Goal: Transaction & Acquisition: Book appointment/travel/reservation

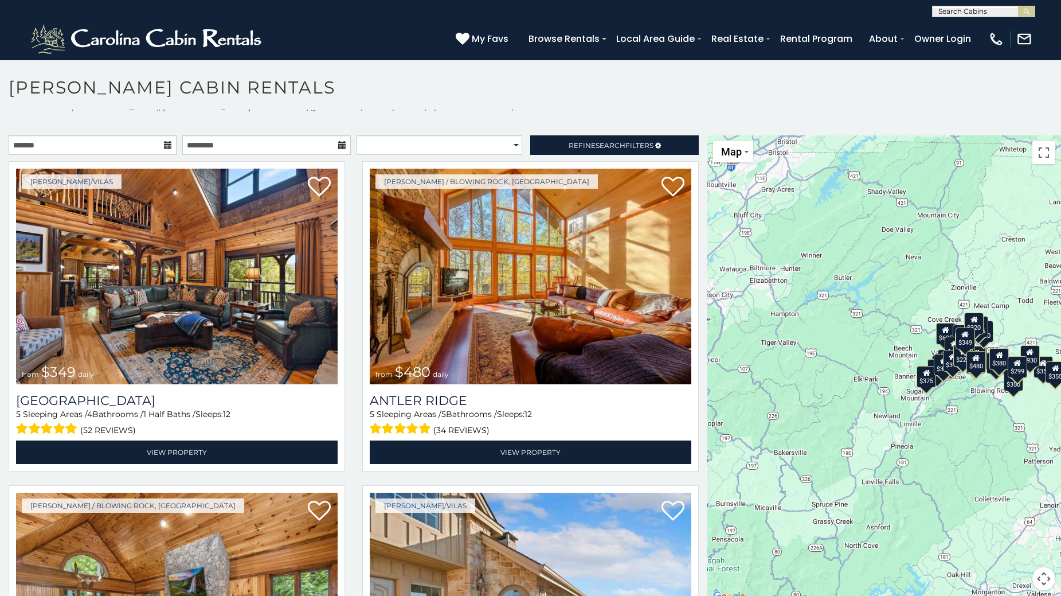
scroll to position [10, 0]
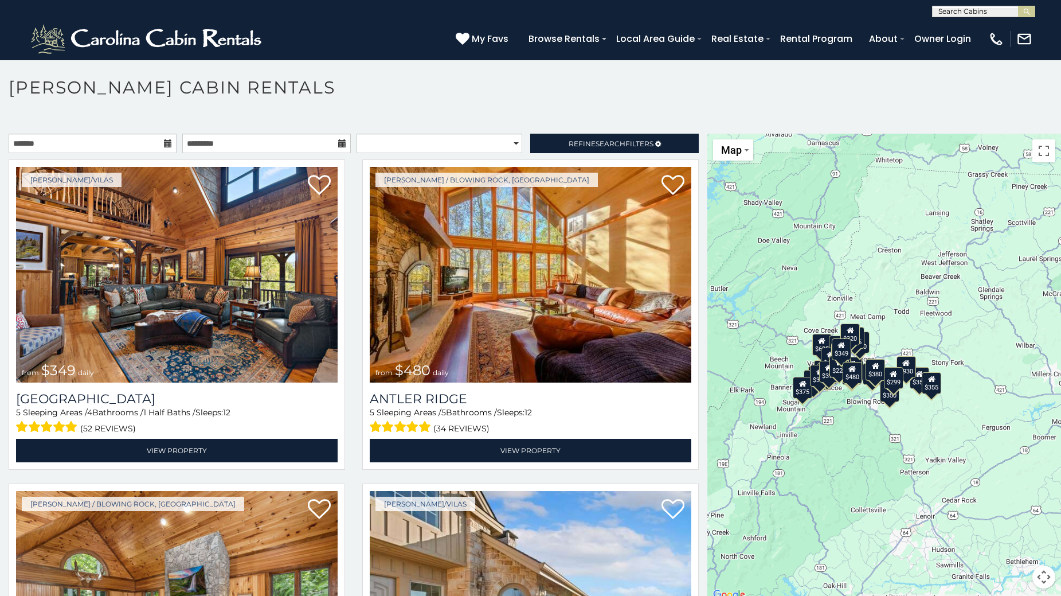
drag, startPoint x: 936, startPoint y: 384, endPoint x: 809, endPoint y: 397, distance: 126.7
click at [809, 397] on div "$349 $480 $315 $425 $355 $635 $930 $675 $400 $451 $330 $400 $485 $460 $395 $250…" at bounding box center [884, 368] width 354 height 468
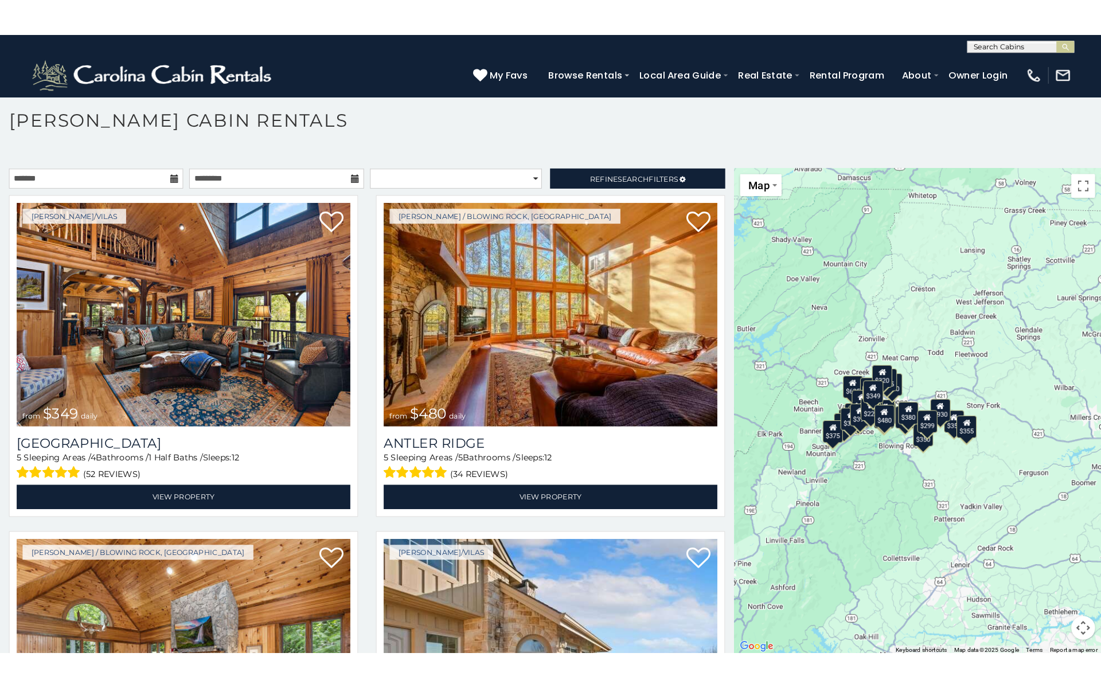
scroll to position [6, 0]
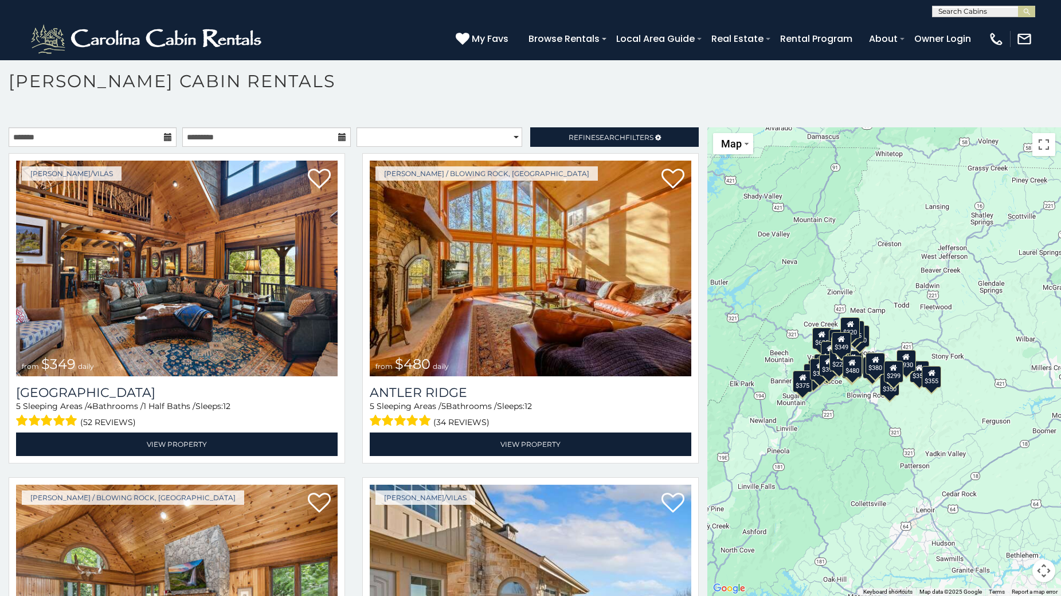
click at [898, 433] on div "$349 $480 $315 $425 $355 $635 $930 $675 $400 $451 $330 $400 $485 $460 $395 $250…" at bounding box center [884, 361] width 354 height 468
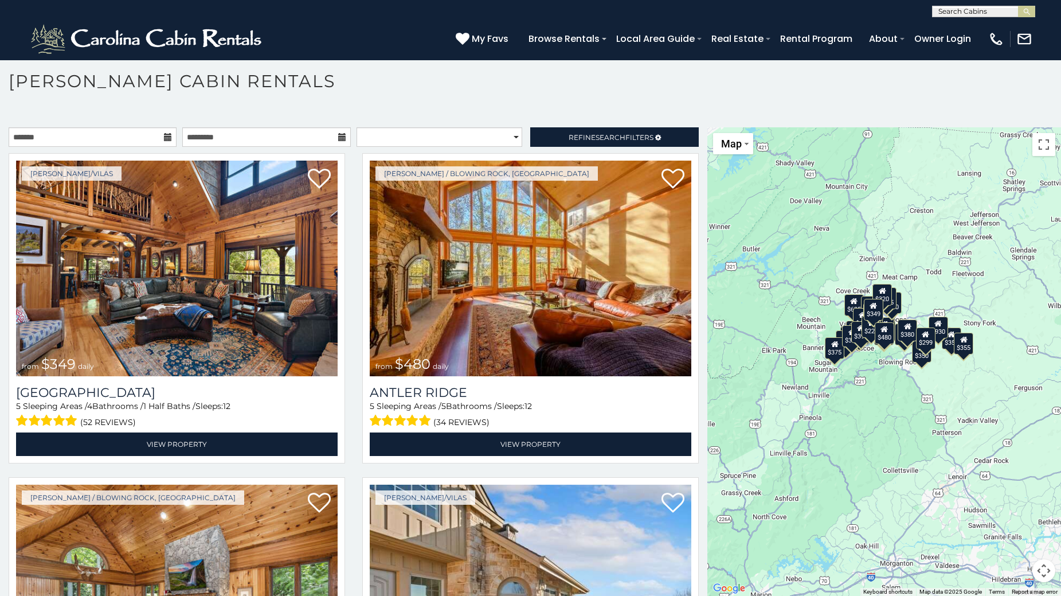
drag, startPoint x: 901, startPoint y: 461, endPoint x: 911, endPoint y: 435, distance: 28.0
click at [911, 435] on div "$349 $480 $315 $425 $355 $635 $930 $675 $400 $451 $330 $400 $485 $460 $395 $250…" at bounding box center [884, 361] width 354 height 468
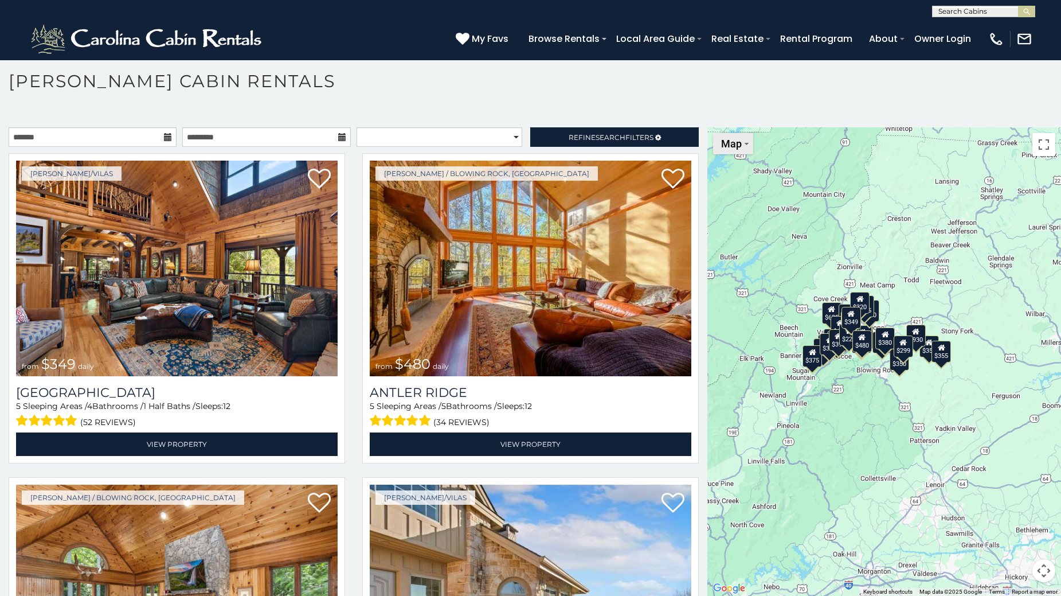
click at [741, 141] on button "Map" at bounding box center [733, 143] width 40 height 21
click at [1038, 147] on button "Toggle fullscreen view" at bounding box center [1043, 144] width 23 height 23
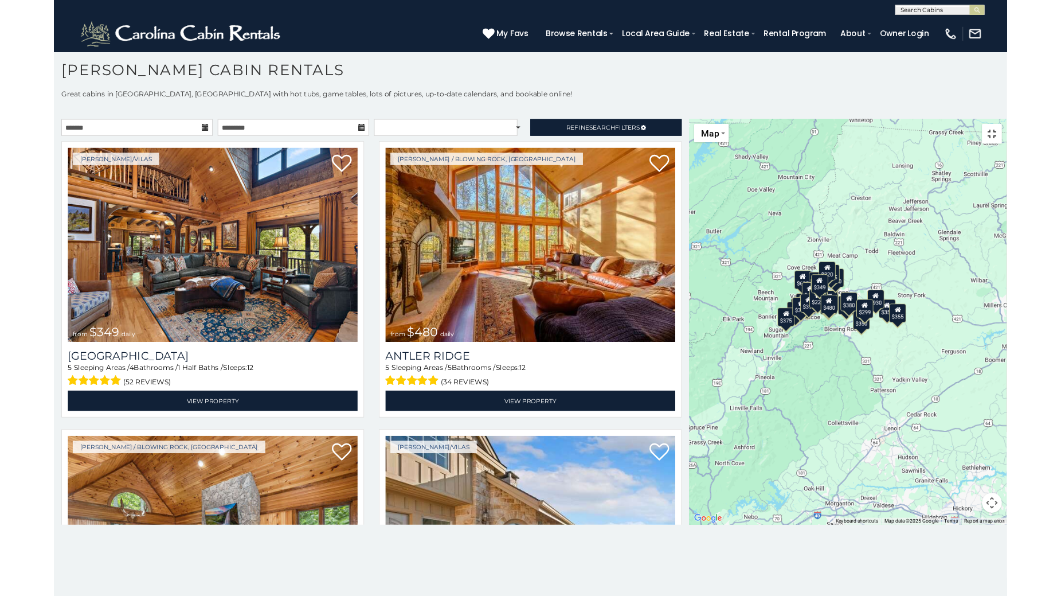
scroll to position [0, 0]
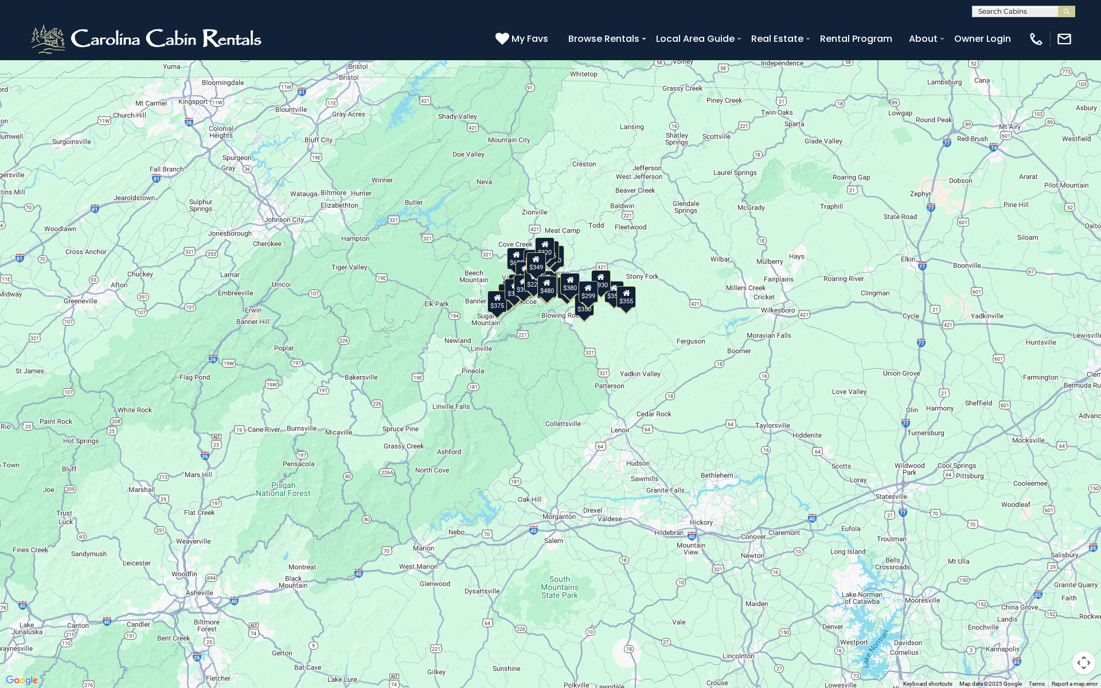
drag, startPoint x: 397, startPoint y: 310, endPoint x: 420, endPoint y: 275, distance: 41.3
click at [420, 275] on div "$349 $480 $315 $425 $355 $635 $930 $675 $400 $451 $330 $400 $485 $460 $395 $250…" at bounding box center [550, 344] width 1101 height 688
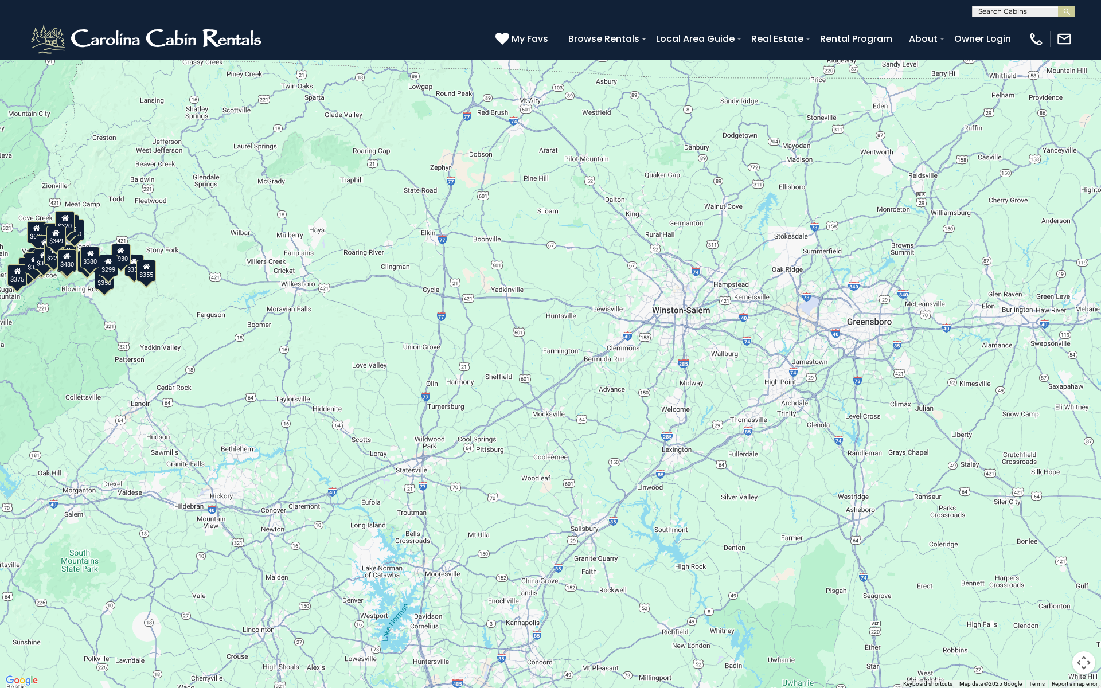
drag, startPoint x: 796, startPoint y: 304, endPoint x: 311, endPoint y: 281, distance: 486.1
click at [309, 278] on div "$349 $480 $315 $425 $355 $635 $930 $675 $400 $451 $330 $400 $485 $460 $395 $250…" at bounding box center [550, 344] width 1101 height 688
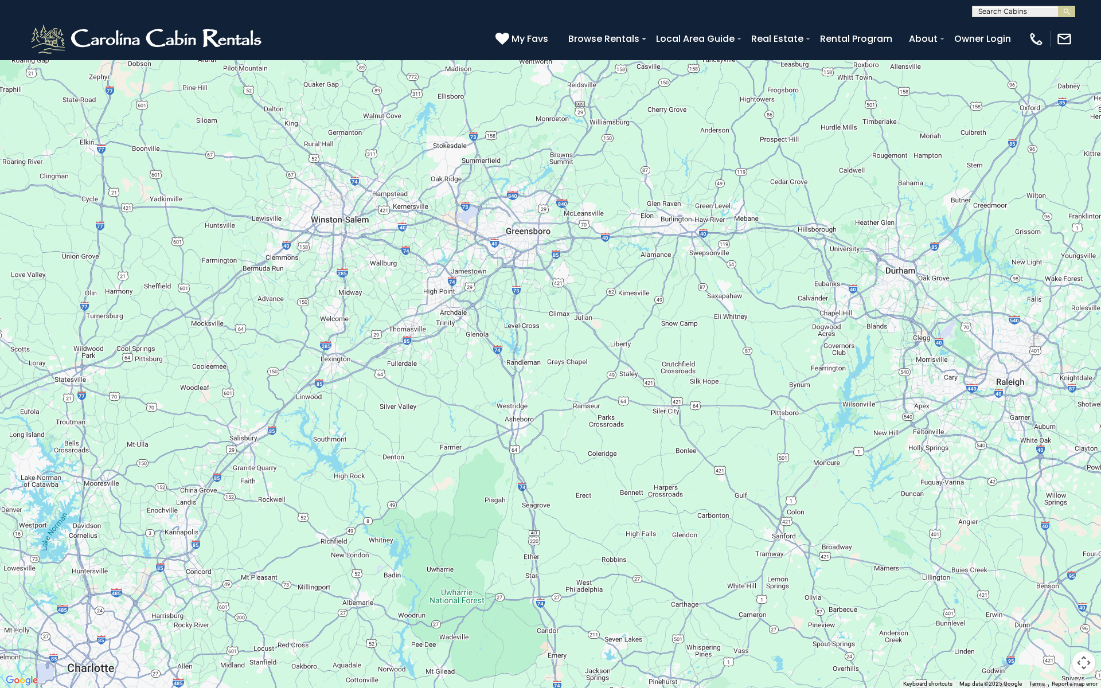
drag, startPoint x: 714, startPoint y: 379, endPoint x: 377, endPoint y: 282, distance: 351.4
click at [377, 282] on div "$349 $480 $315 $425 $355 $635 $930 $675 $400 $451 $330 $400 $485 $460 $395 $250…" at bounding box center [550, 344] width 1101 height 688
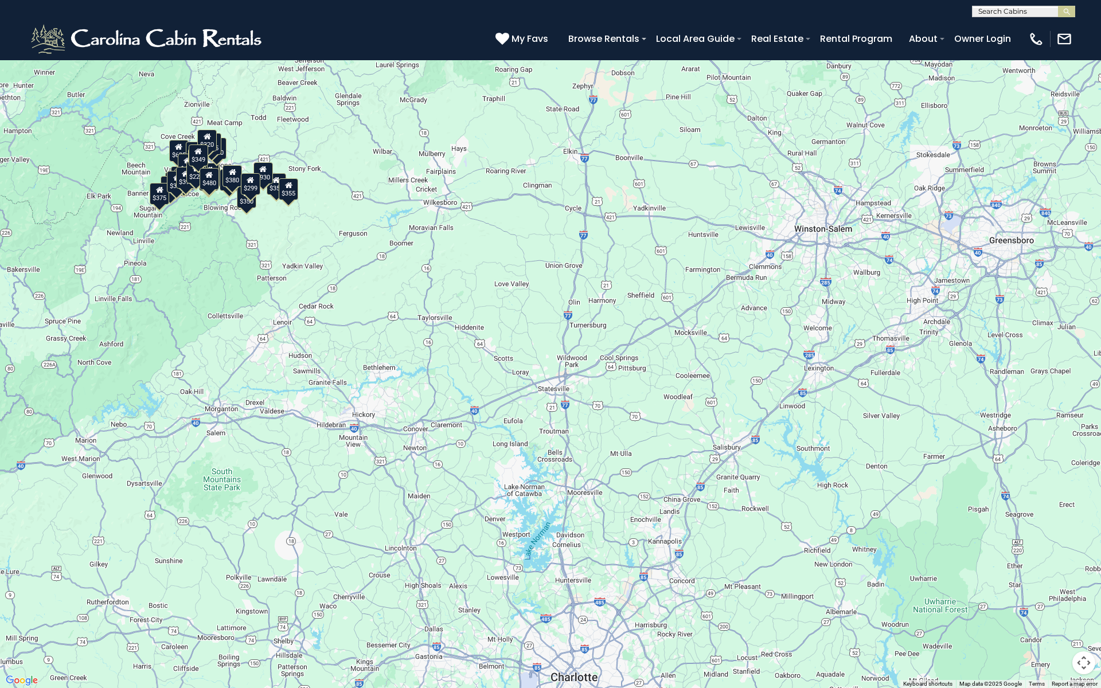
drag, startPoint x: 530, startPoint y: 310, endPoint x: 1011, endPoint y: 330, distance: 481.9
click at [1011, 330] on div "$349 $480 $315 $425 $355 $635 $930 $675 $400 $451 $330 $400 $485 $460 $395 $250…" at bounding box center [550, 344] width 1101 height 688
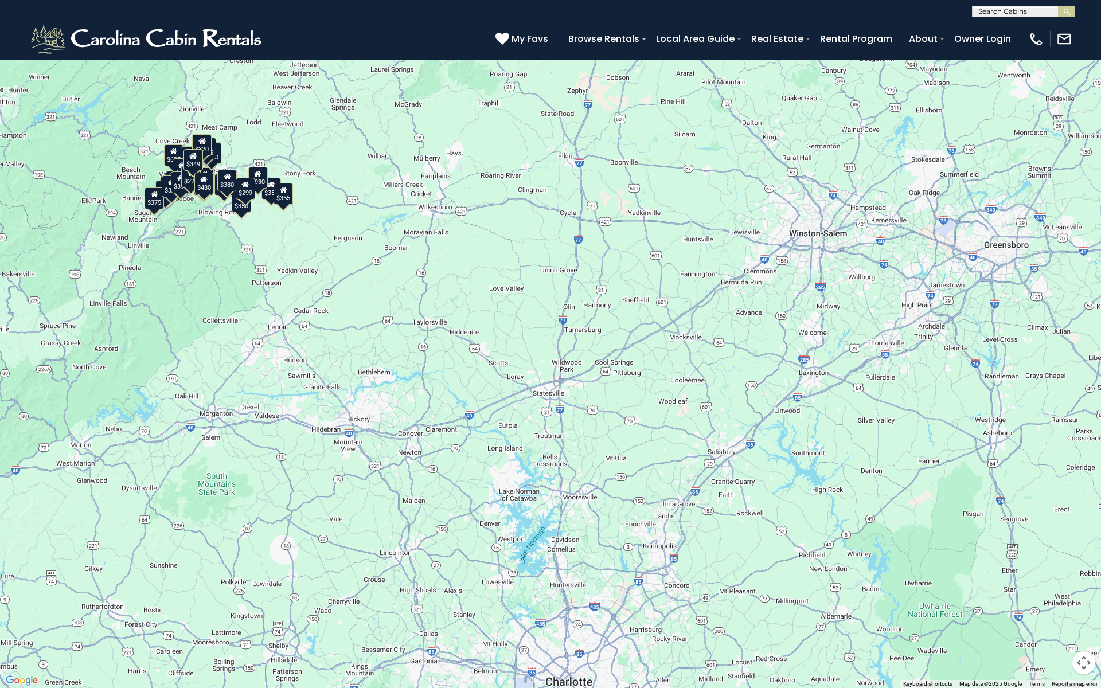
click at [1061, 21] on button "Toggle fullscreen view" at bounding box center [1083, 17] width 23 height 23
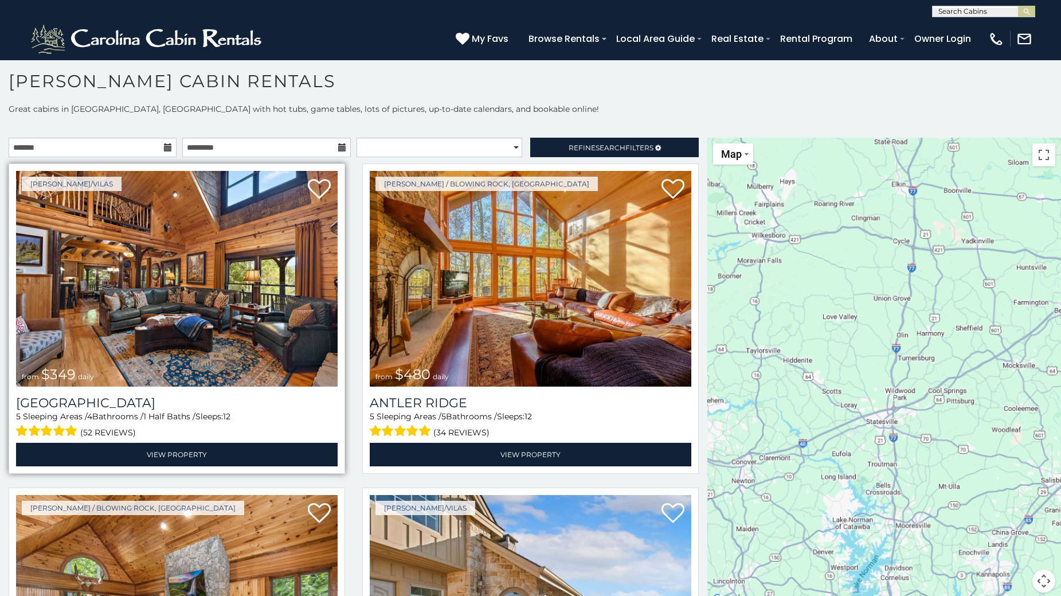
click at [253, 345] on img at bounding box center [177, 279] width 322 height 216
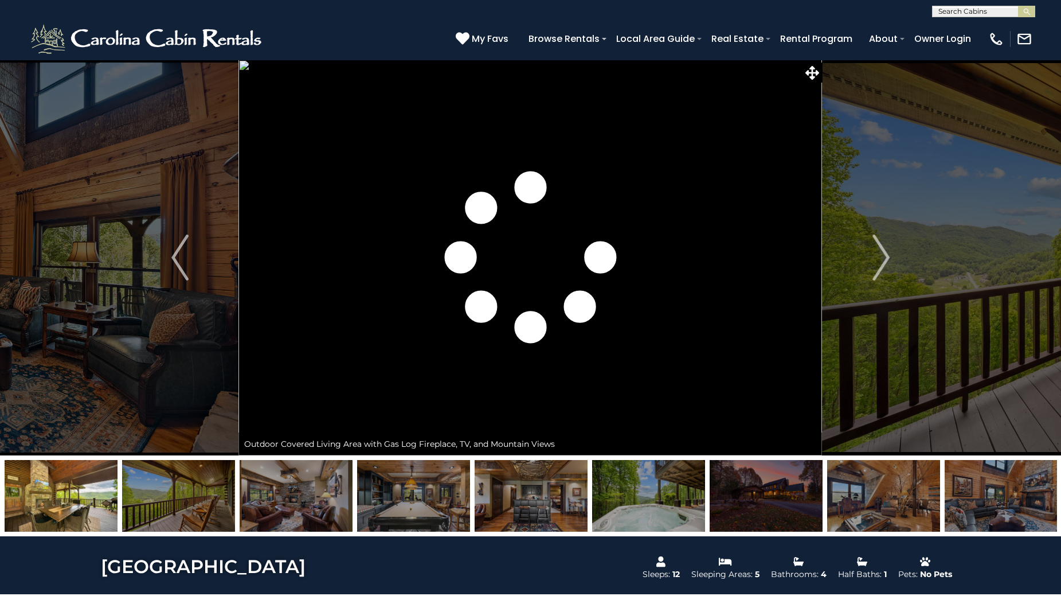
click at [882, 249] on img "Next" at bounding box center [880, 257] width 17 height 46
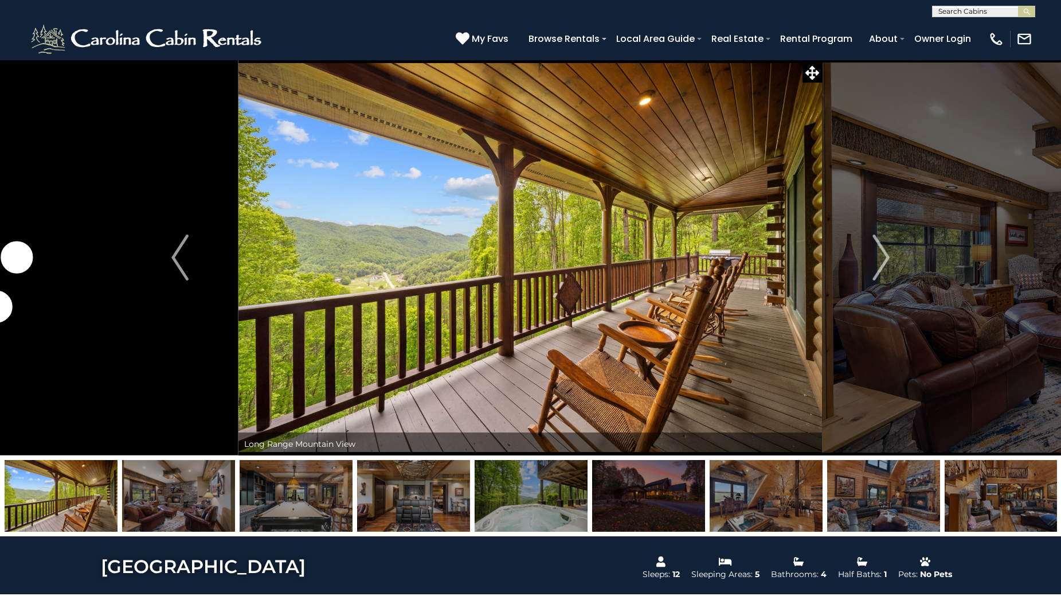
click at [882, 249] on img "Next" at bounding box center [880, 257] width 17 height 46
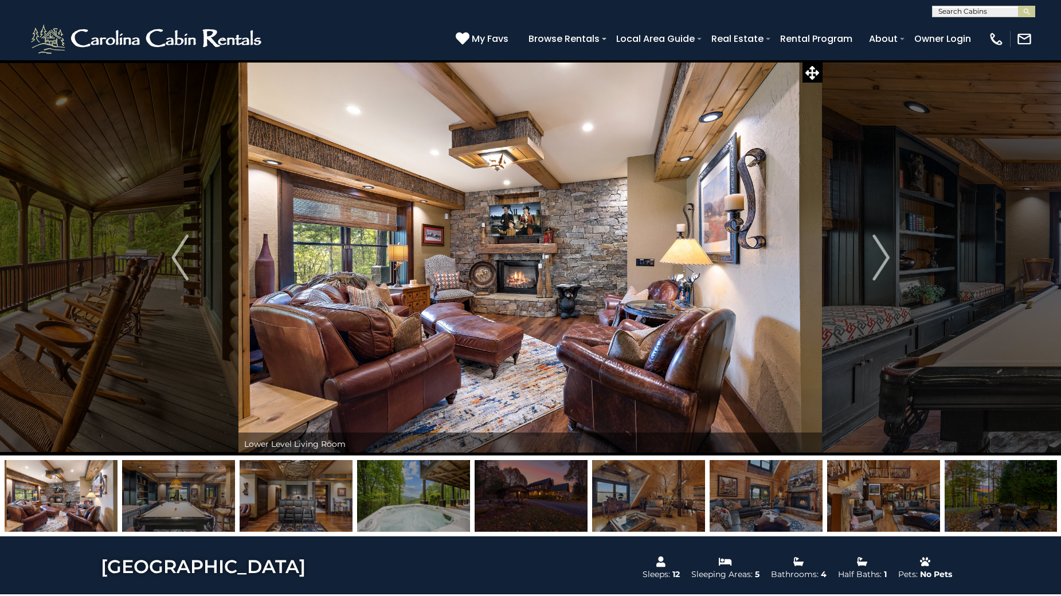
click at [882, 249] on img "Next" at bounding box center [880, 257] width 17 height 46
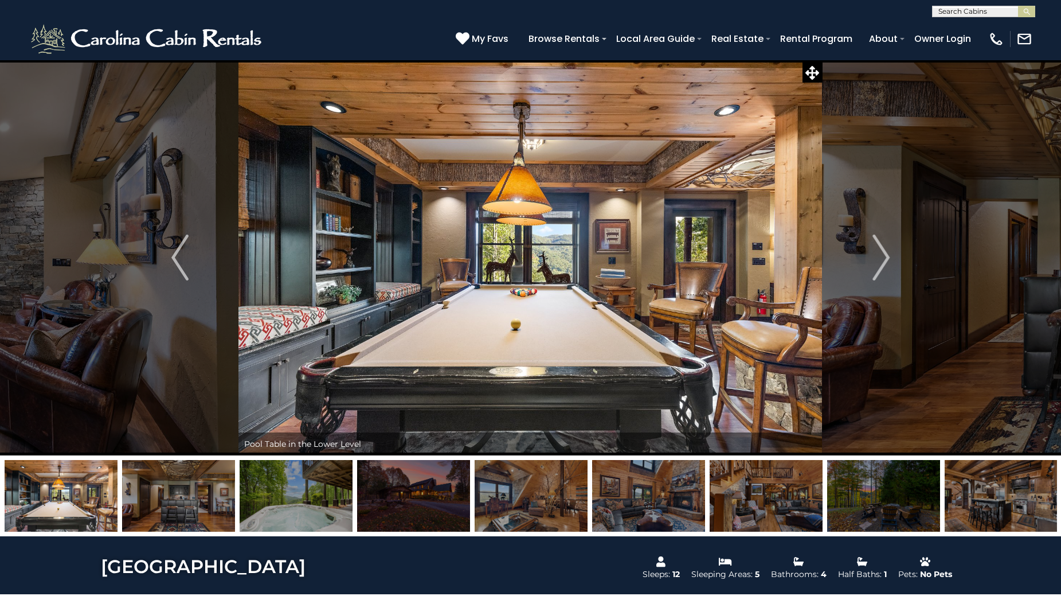
click at [882, 249] on img "Next" at bounding box center [880, 257] width 17 height 46
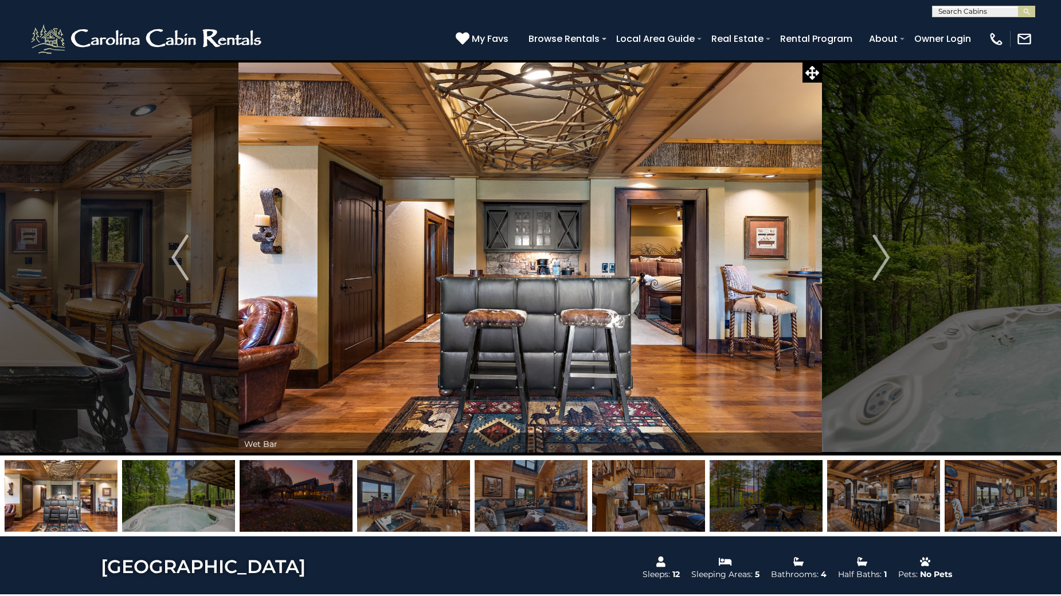
click at [882, 249] on img "Next" at bounding box center [880, 257] width 17 height 46
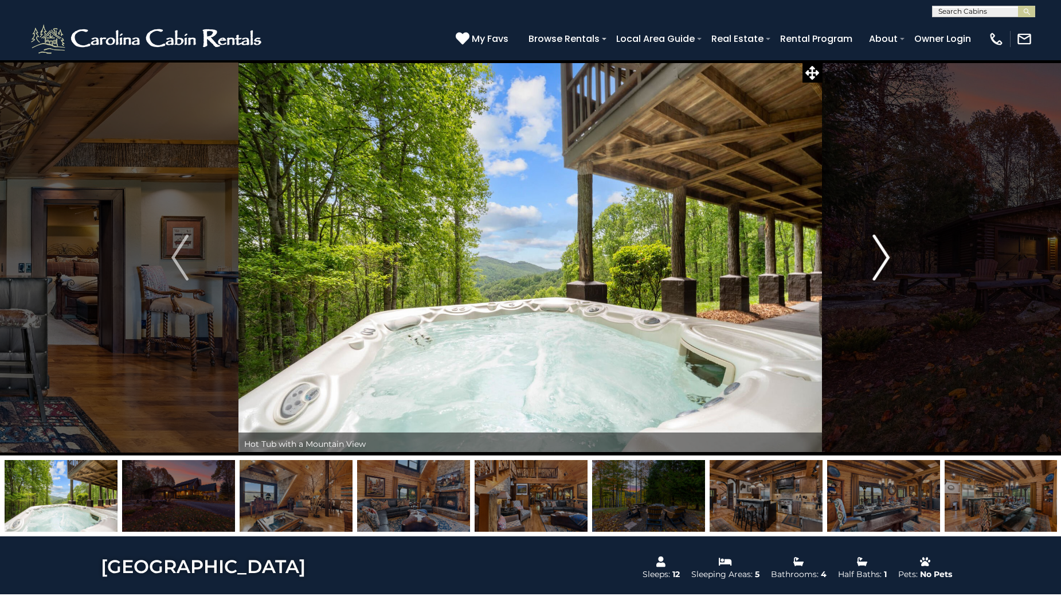
click at [881, 253] on img "Next" at bounding box center [880, 257] width 17 height 46
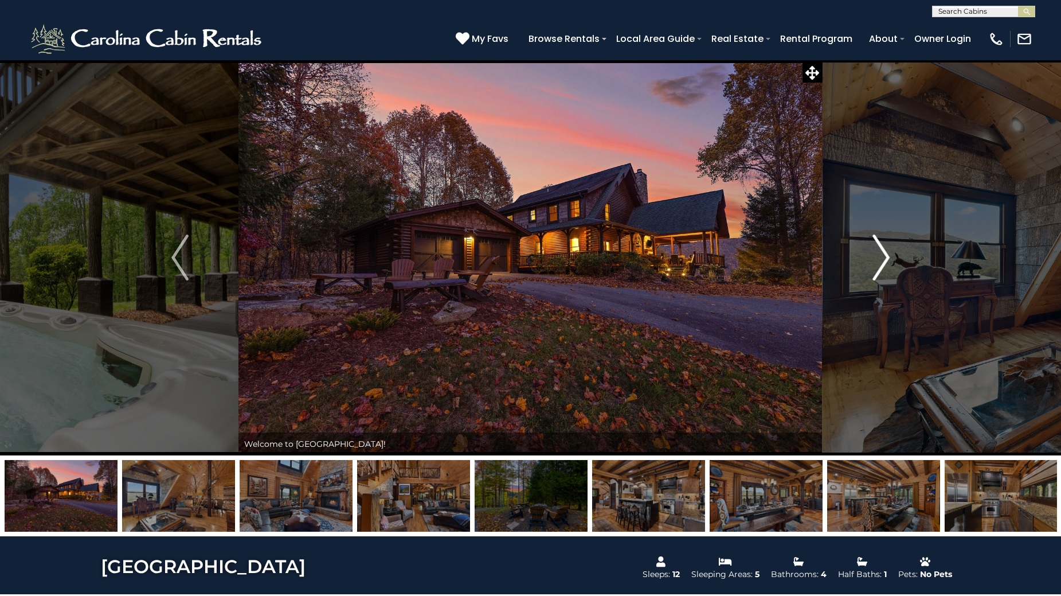
click at [881, 255] on img "Next" at bounding box center [880, 257] width 17 height 46
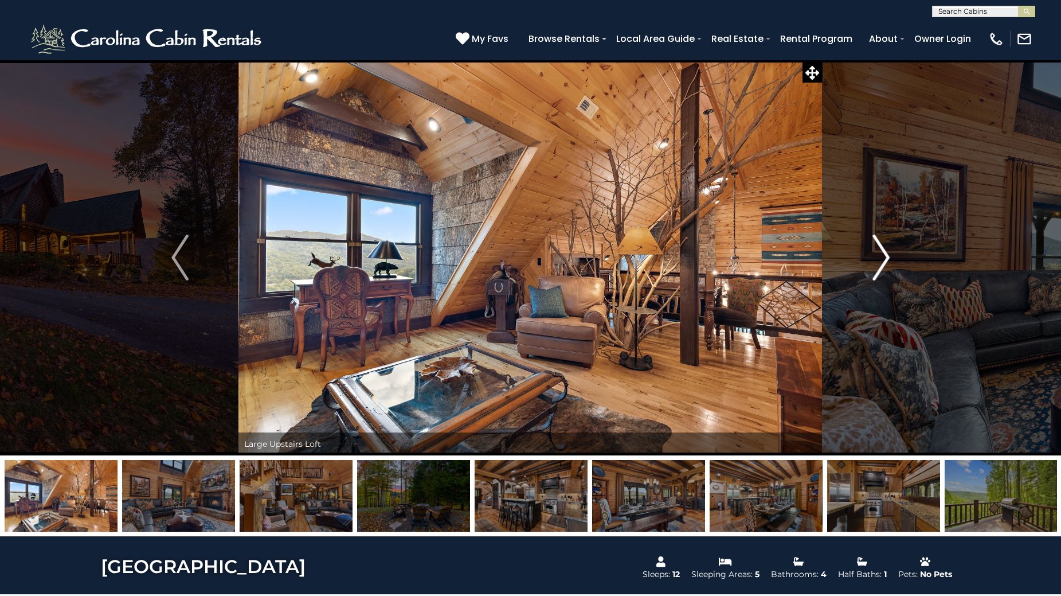
click at [881, 255] on img "Next" at bounding box center [880, 257] width 17 height 46
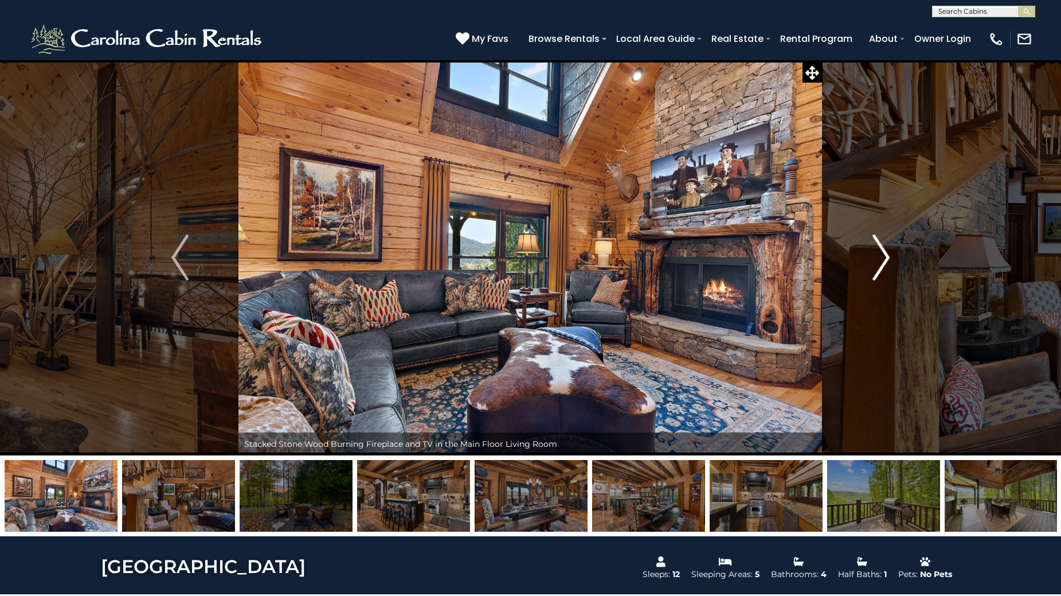
click at [879, 255] on img "Next" at bounding box center [880, 257] width 17 height 46
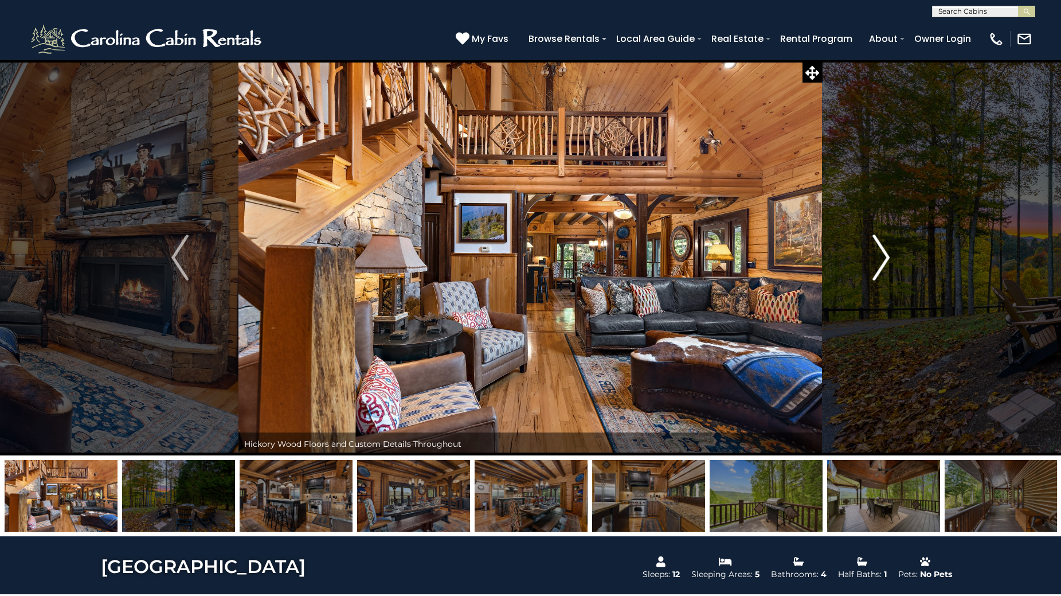
click at [923, 134] on button "Next" at bounding box center [882, 258] width 118 height 396
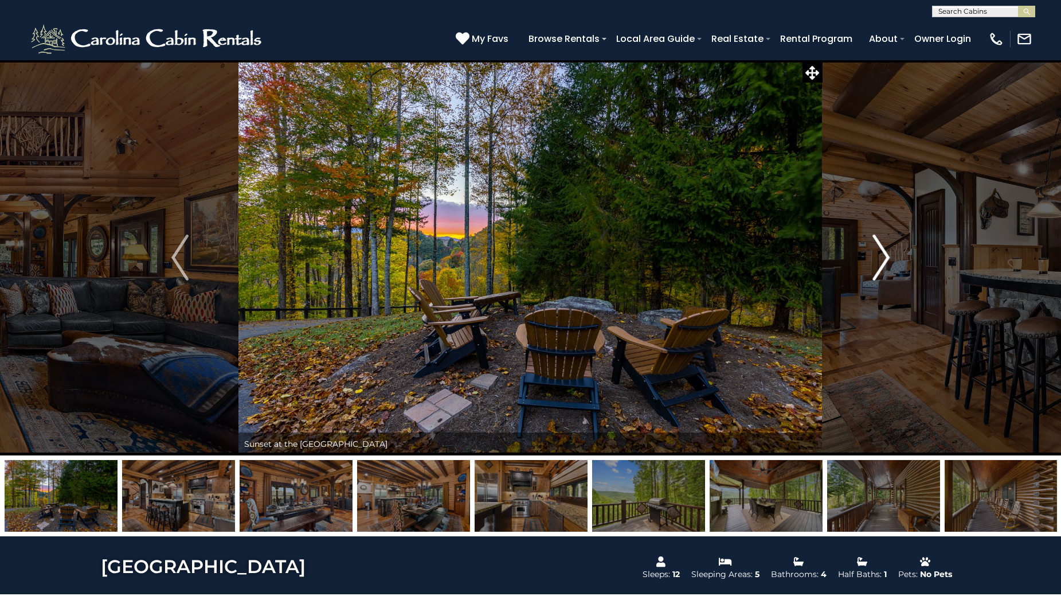
click at [883, 263] on img "Next" at bounding box center [880, 257] width 17 height 46
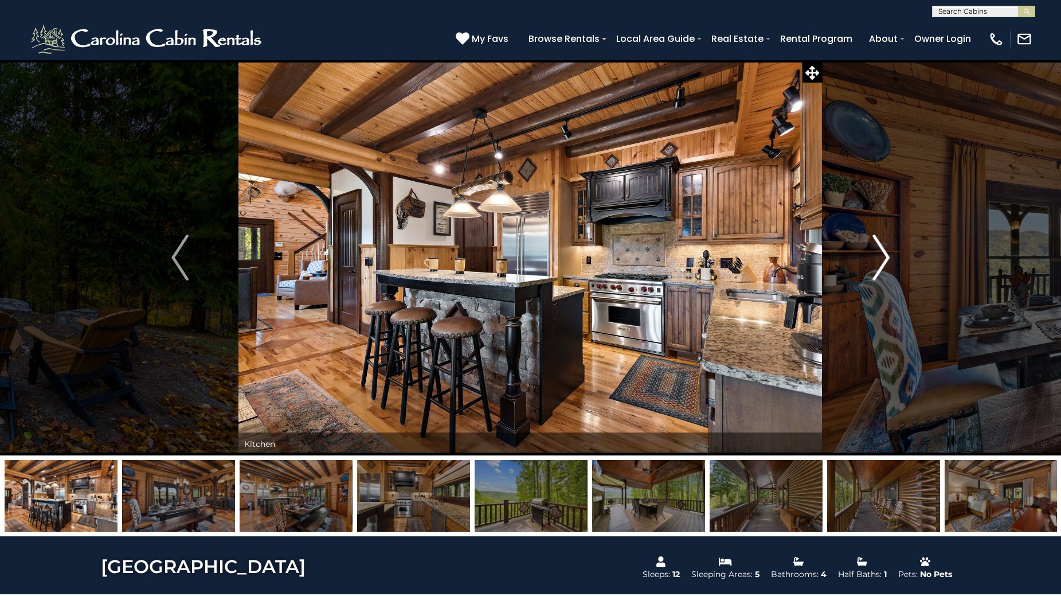
click at [883, 263] on img "Next" at bounding box center [880, 257] width 17 height 46
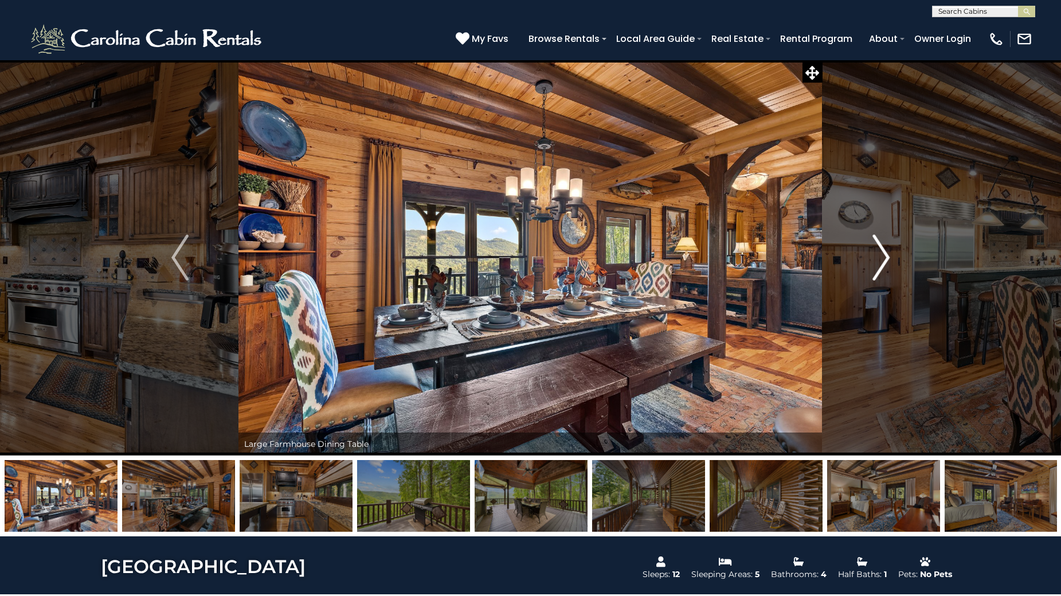
click at [883, 263] on img "Next" at bounding box center [880, 257] width 17 height 46
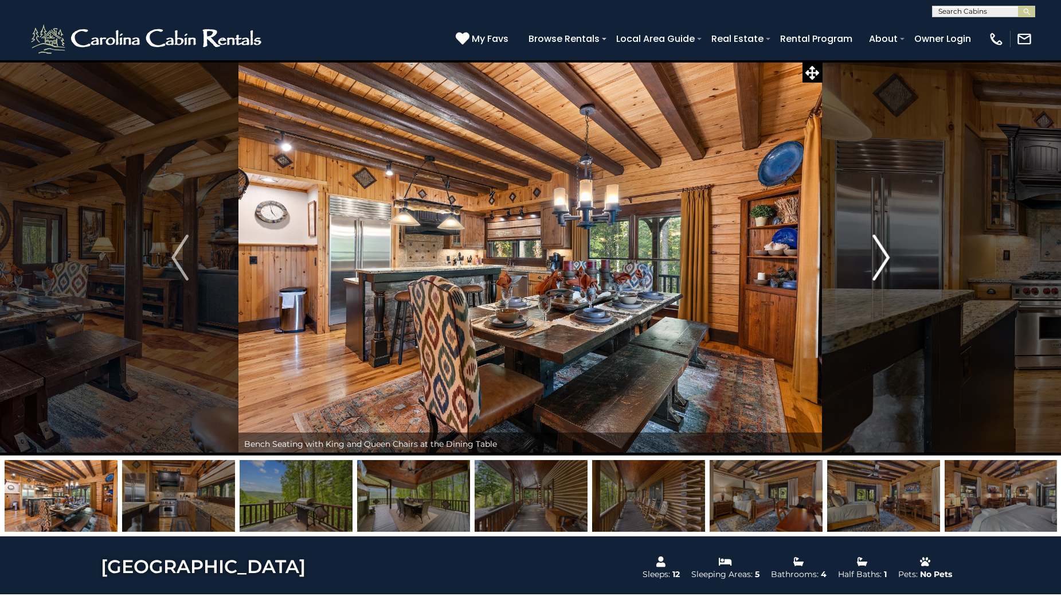
click at [883, 263] on img "Next" at bounding box center [880, 257] width 17 height 46
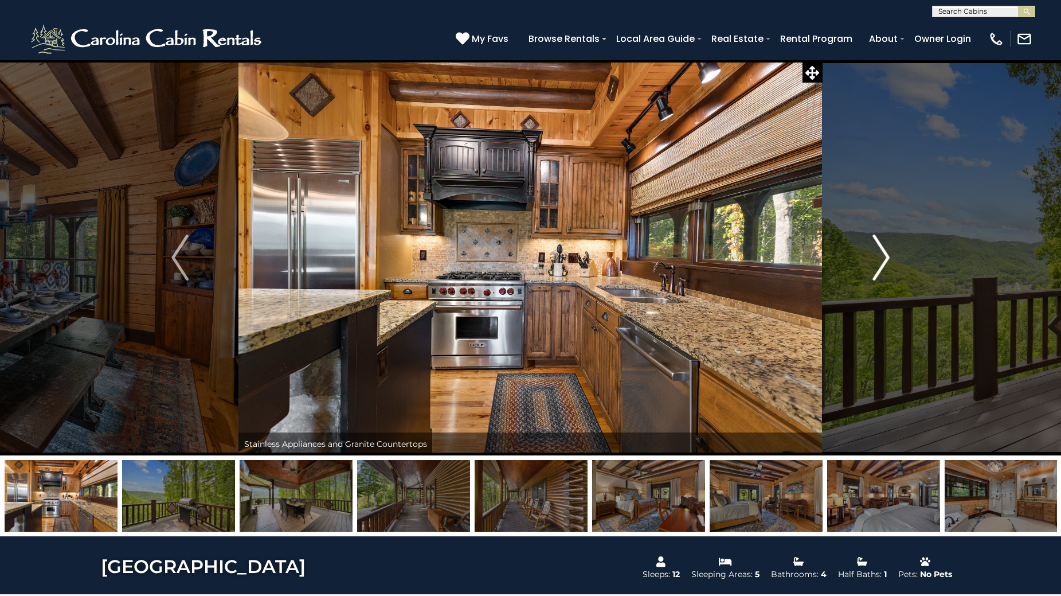
click at [937, 270] on button "Next" at bounding box center [882, 258] width 118 height 396
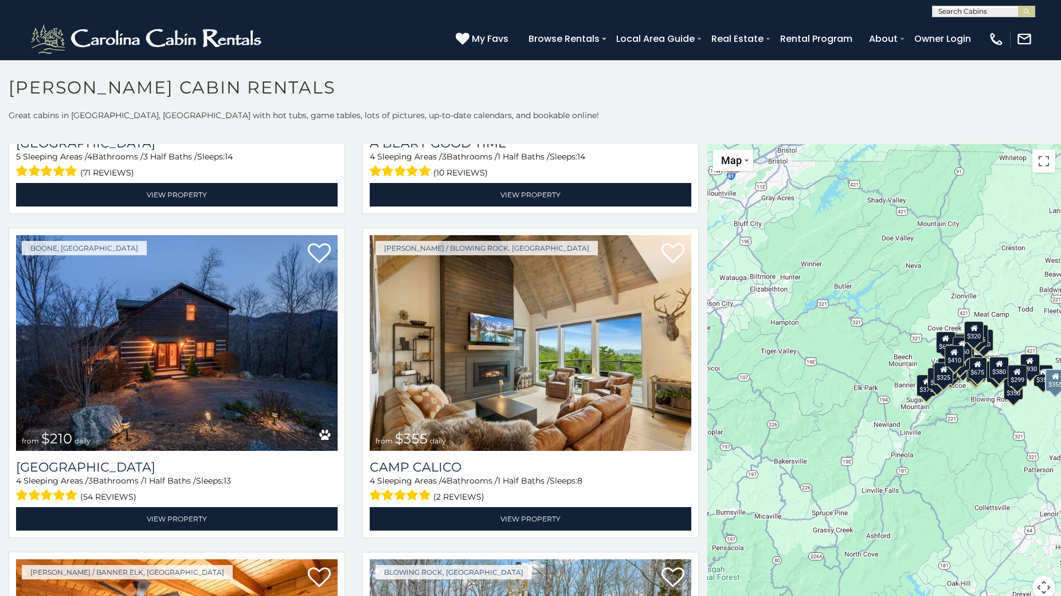
scroll to position [3841, 0]
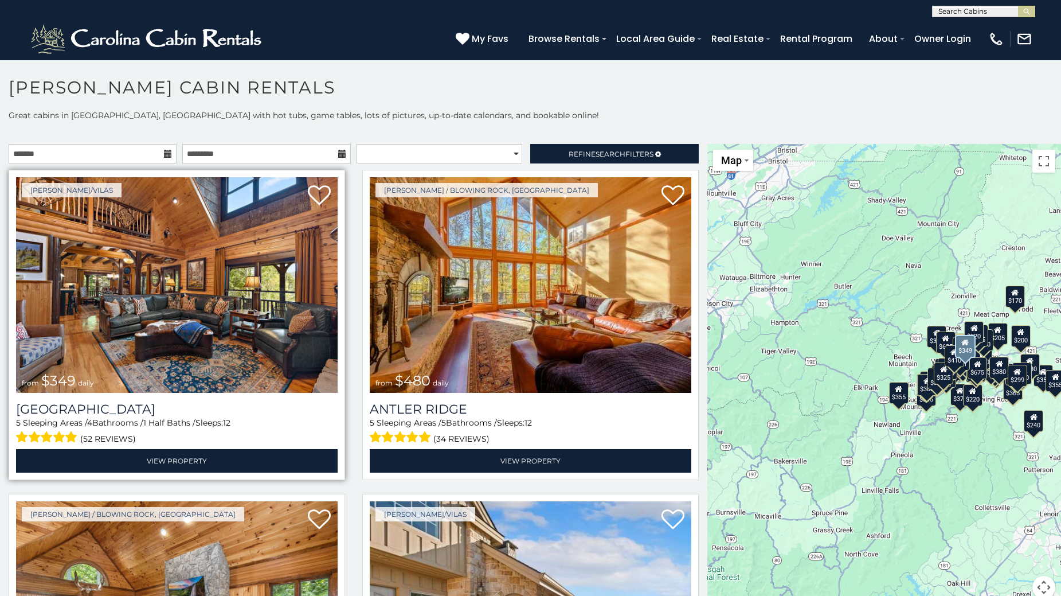
click at [306, 315] on img at bounding box center [177, 285] width 322 height 216
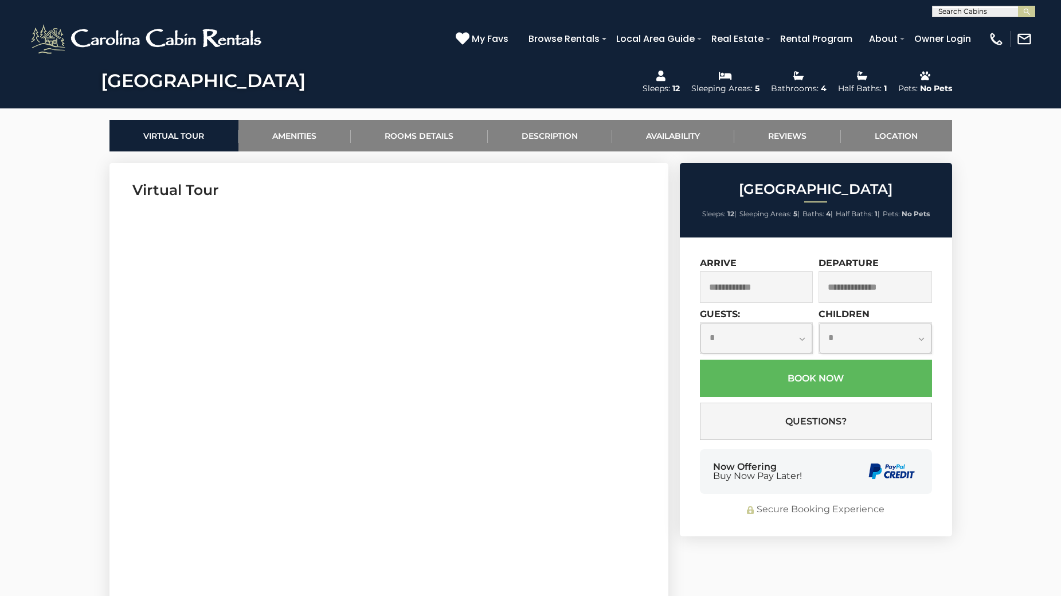
scroll to position [573, 0]
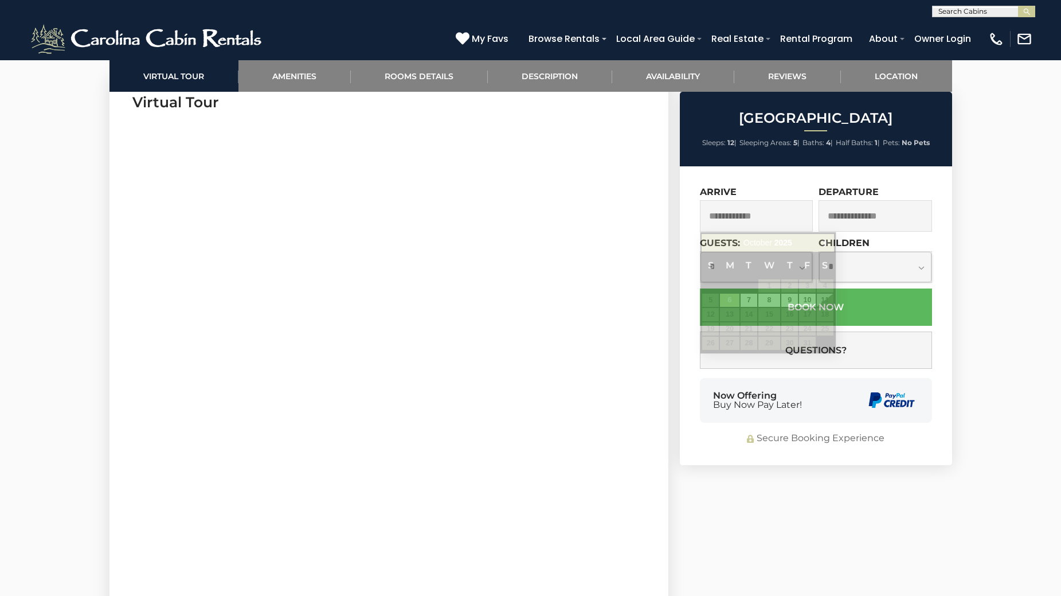
click at [788, 219] on input "text" at bounding box center [757, 216] width 114 height 32
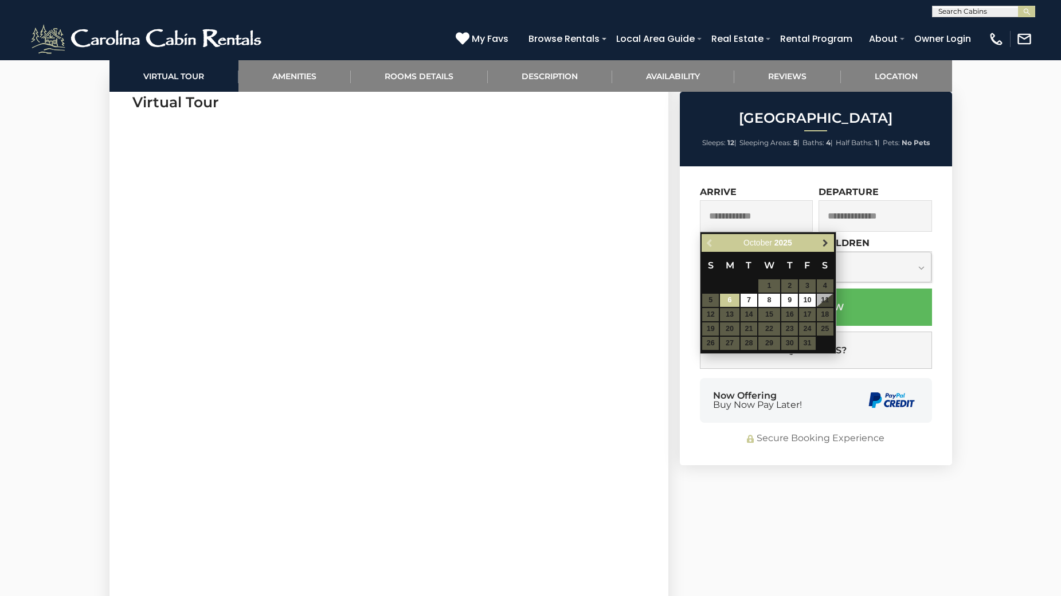
click at [821, 246] on span "Next" at bounding box center [825, 242] width 9 height 9
click at [824, 240] on span "Next" at bounding box center [825, 242] width 9 height 9
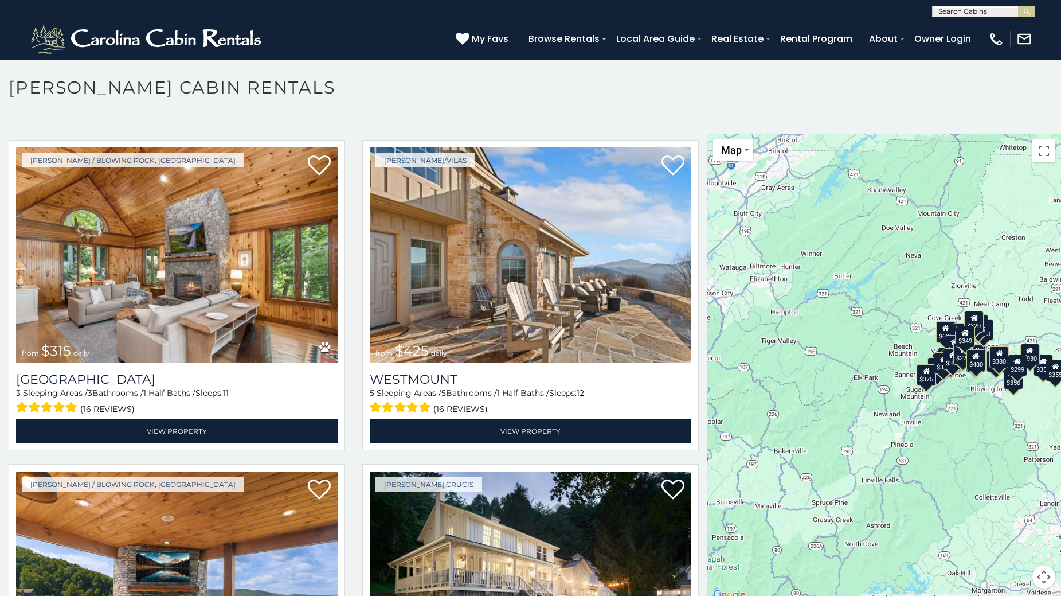
scroll to position [344, 0]
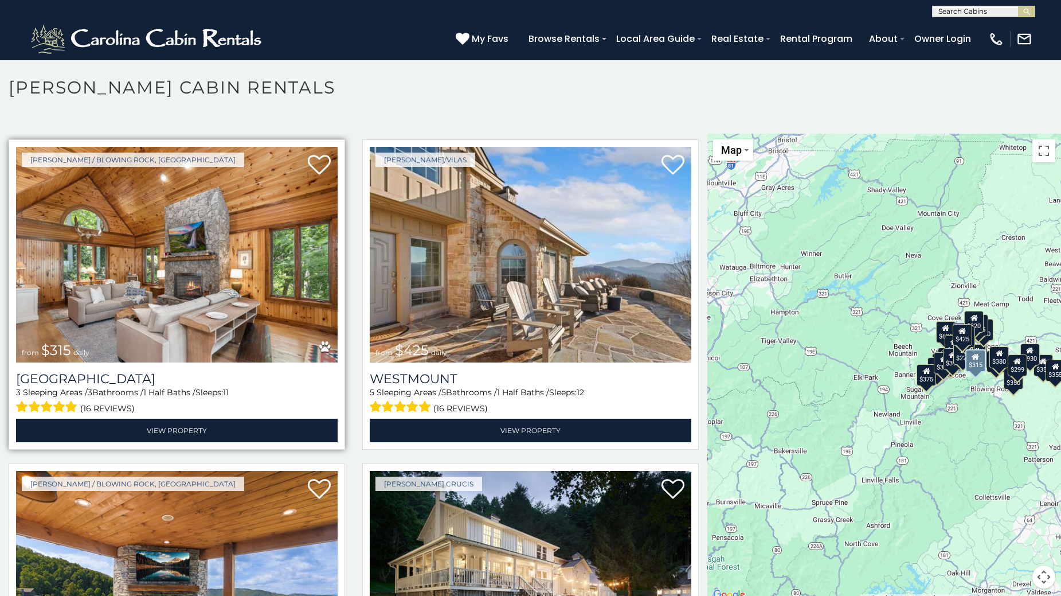
click at [130, 293] on img at bounding box center [177, 255] width 322 height 216
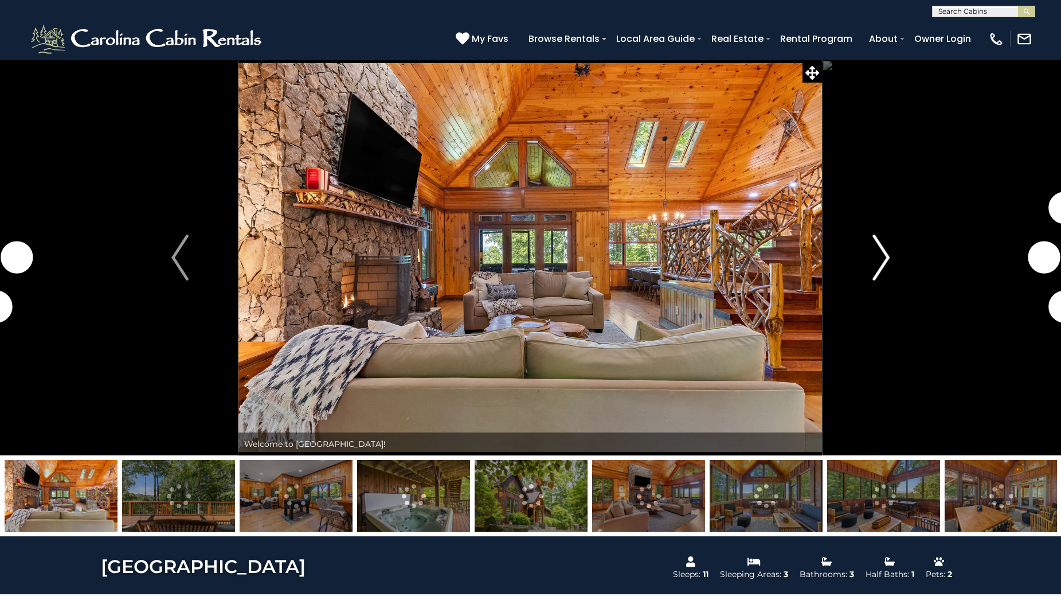
click at [886, 261] on img "Next" at bounding box center [880, 257] width 17 height 46
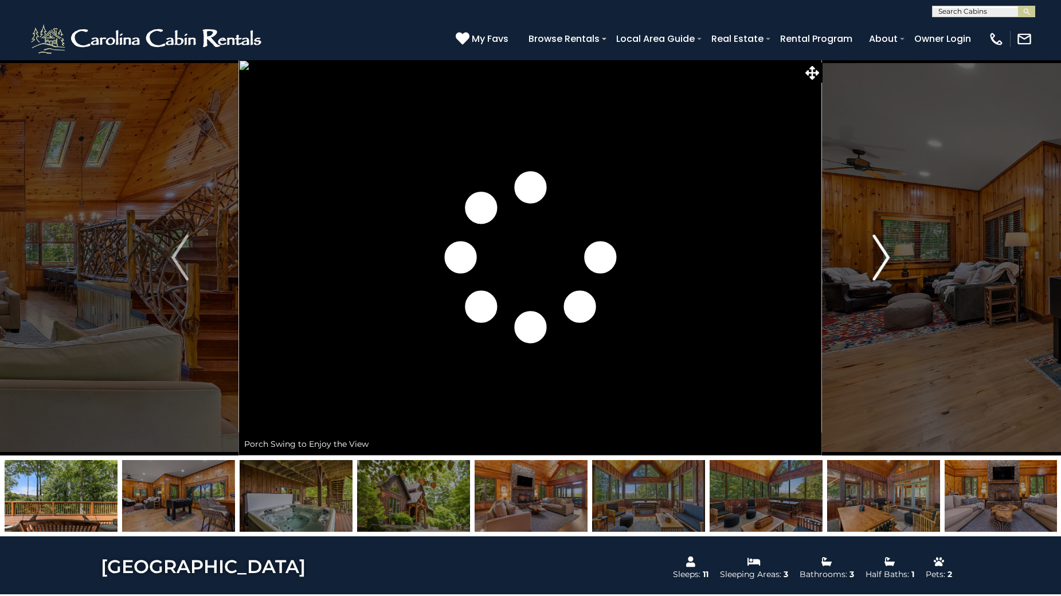
click at [882, 260] on img "Next" at bounding box center [880, 257] width 17 height 46
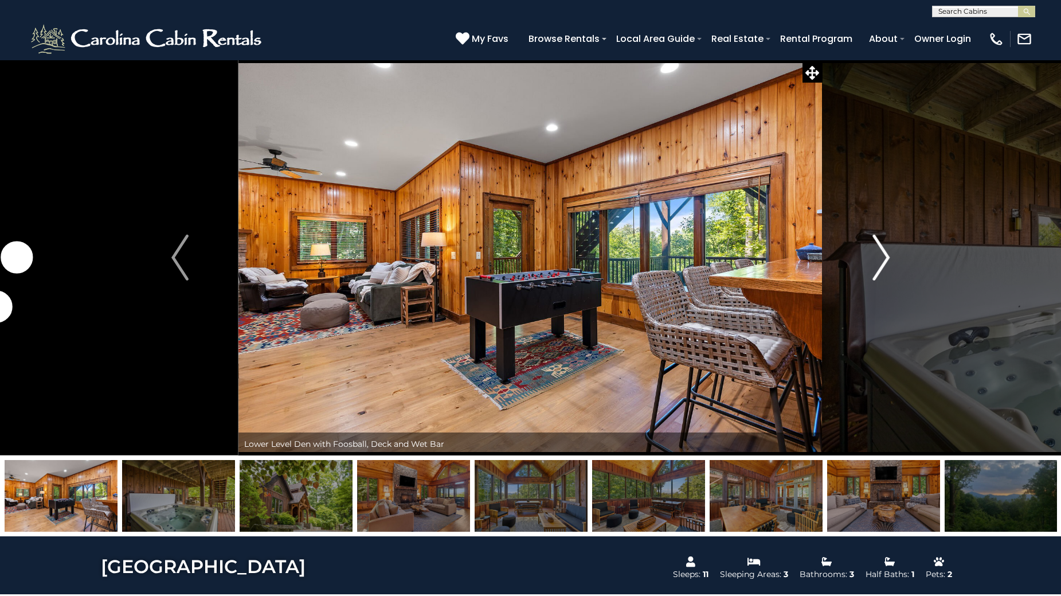
click at [882, 260] on img "Next" at bounding box center [880, 257] width 17 height 46
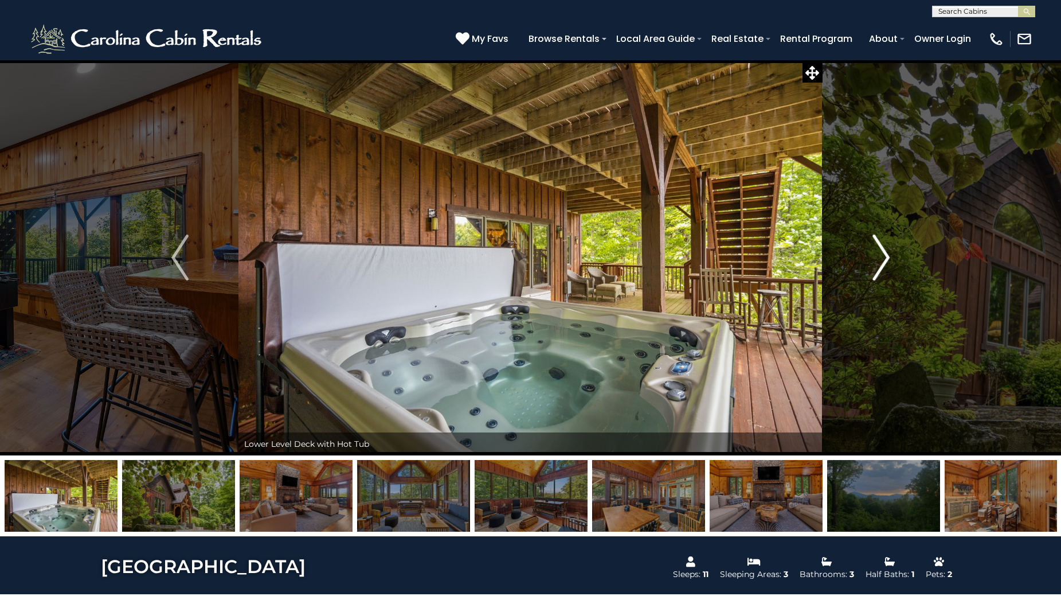
click at [882, 260] on img "Next" at bounding box center [880, 257] width 17 height 46
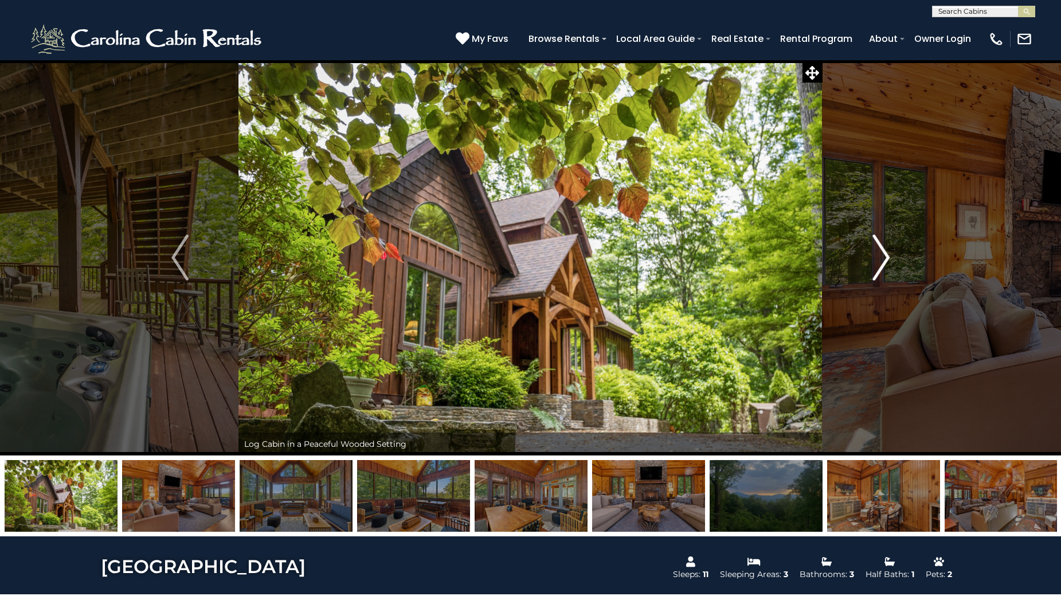
click at [882, 260] on img "Next" at bounding box center [880, 257] width 17 height 46
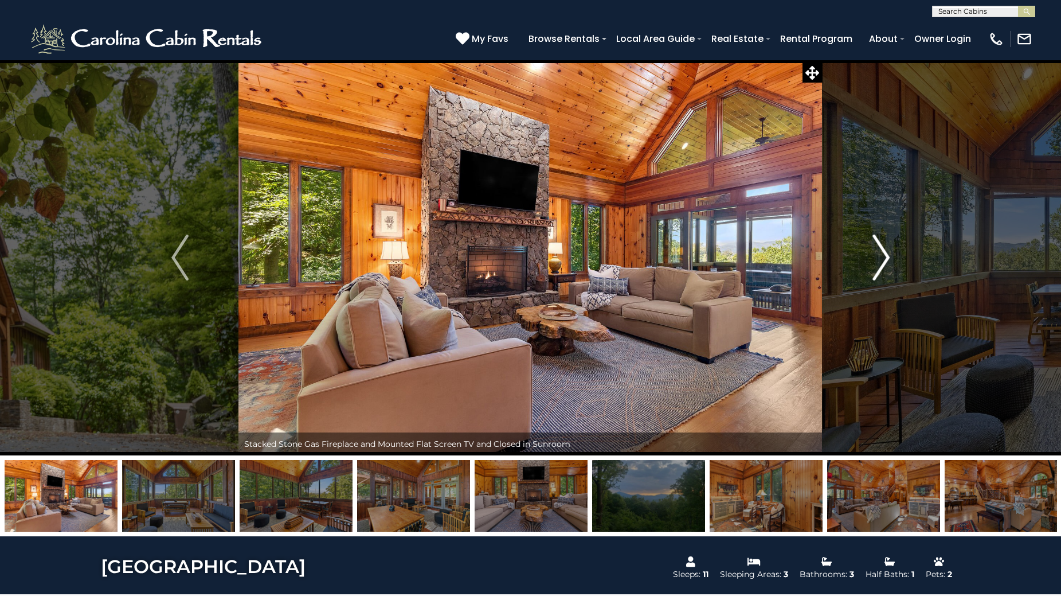
click at [882, 260] on img "Next" at bounding box center [880, 257] width 17 height 46
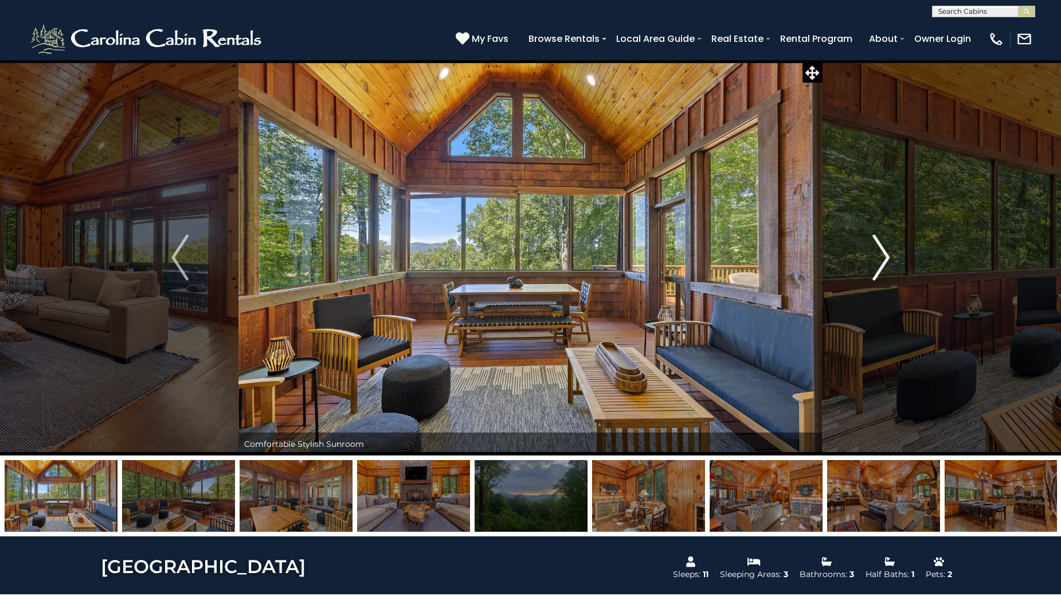
click at [882, 260] on img "Next" at bounding box center [880, 257] width 17 height 46
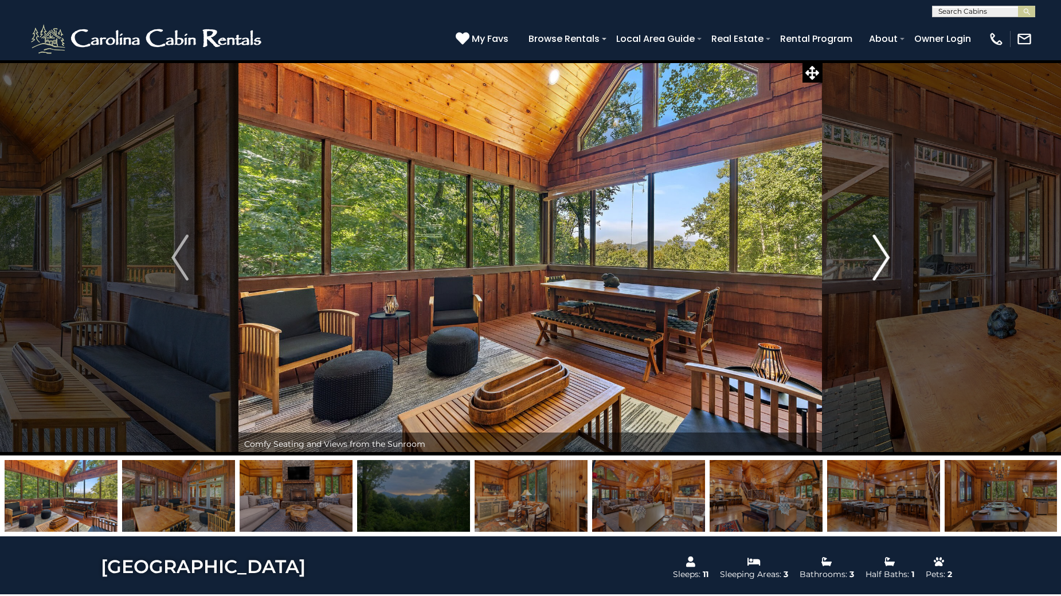
click at [882, 260] on img "Next" at bounding box center [880, 257] width 17 height 46
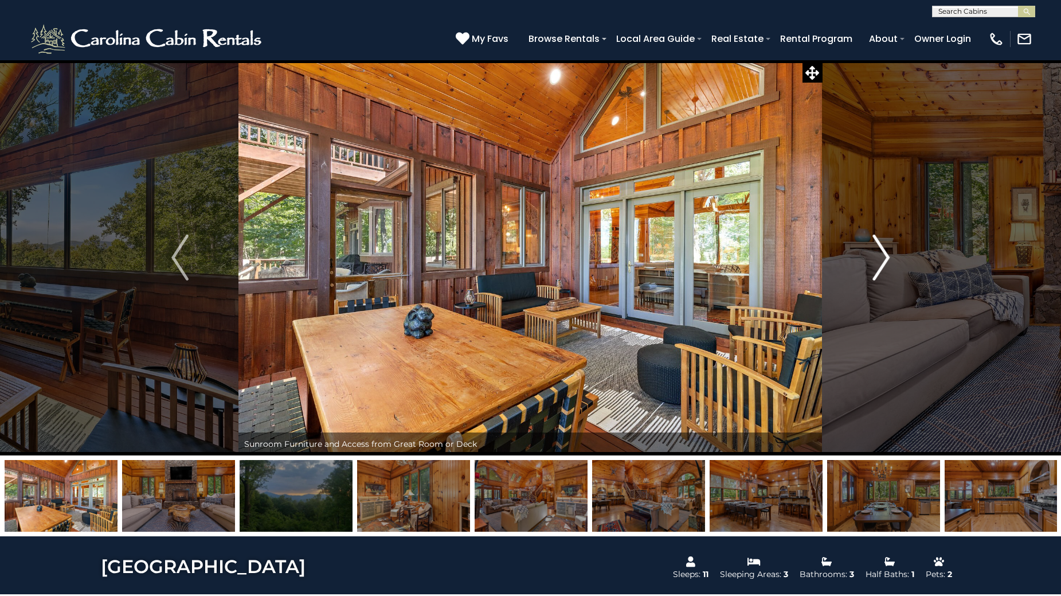
click at [882, 260] on img "Next" at bounding box center [880, 257] width 17 height 46
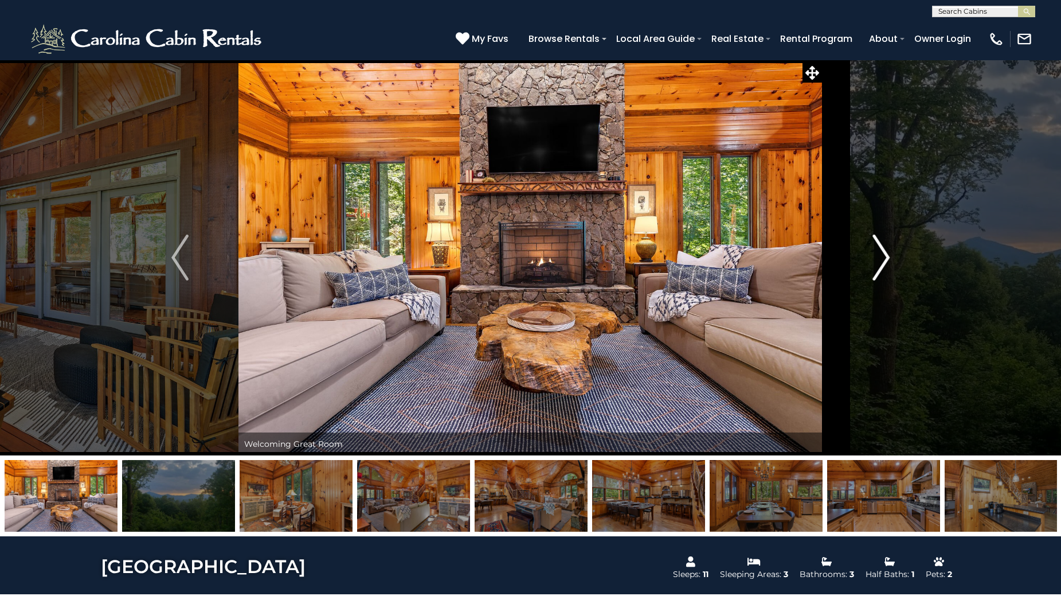
click at [881, 260] on img "Next" at bounding box center [880, 257] width 17 height 46
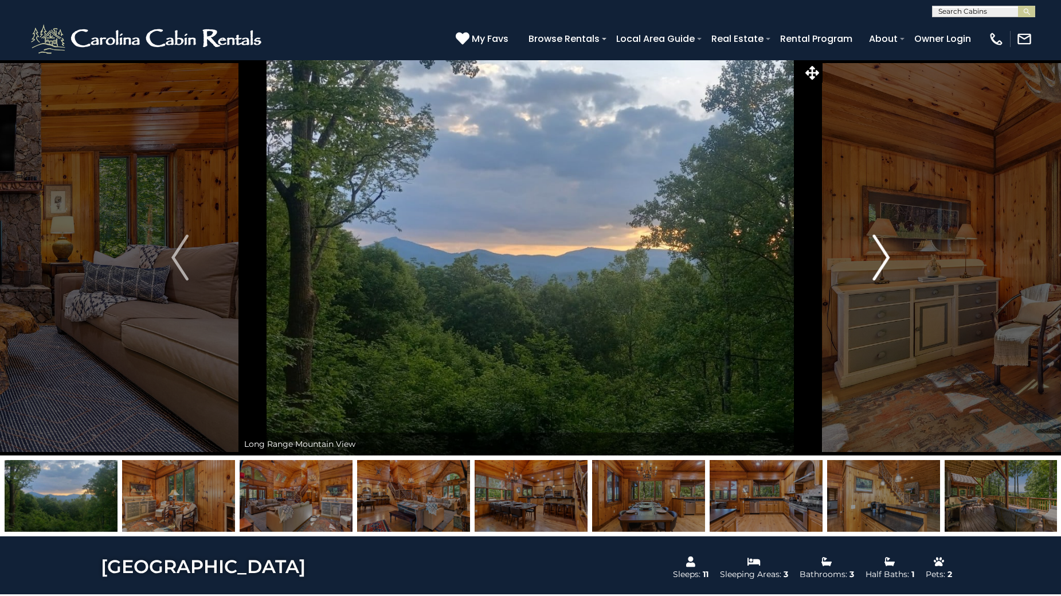
click at [881, 256] on img "Next" at bounding box center [880, 257] width 17 height 46
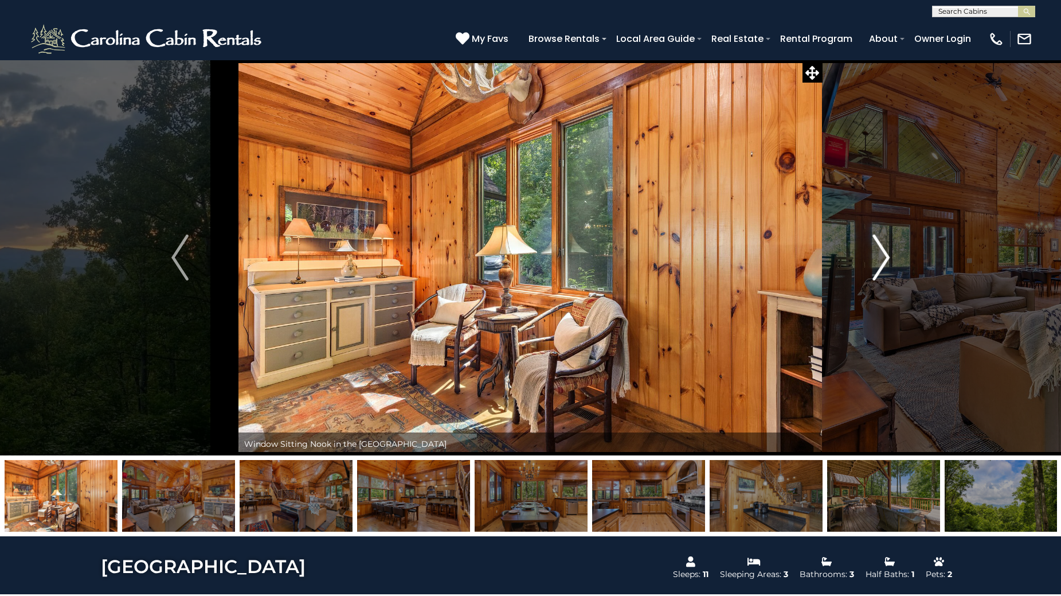
click at [880, 254] on img "Next" at bounding box center [880, 257] width 17 height 46
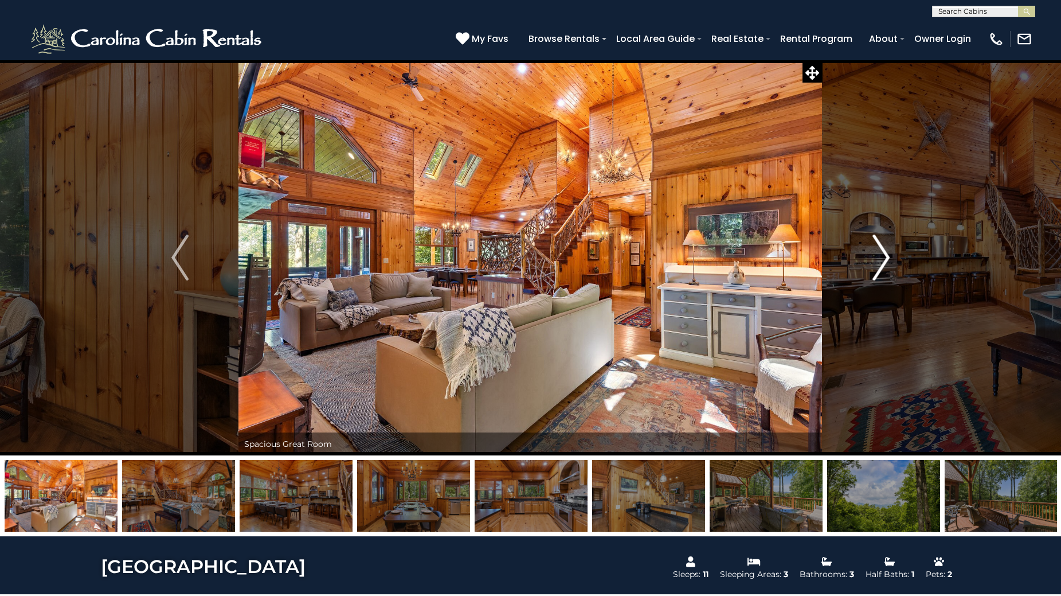
click at [874, 265] on img "Next" at bounding box center [880, 257] width 17 height 46
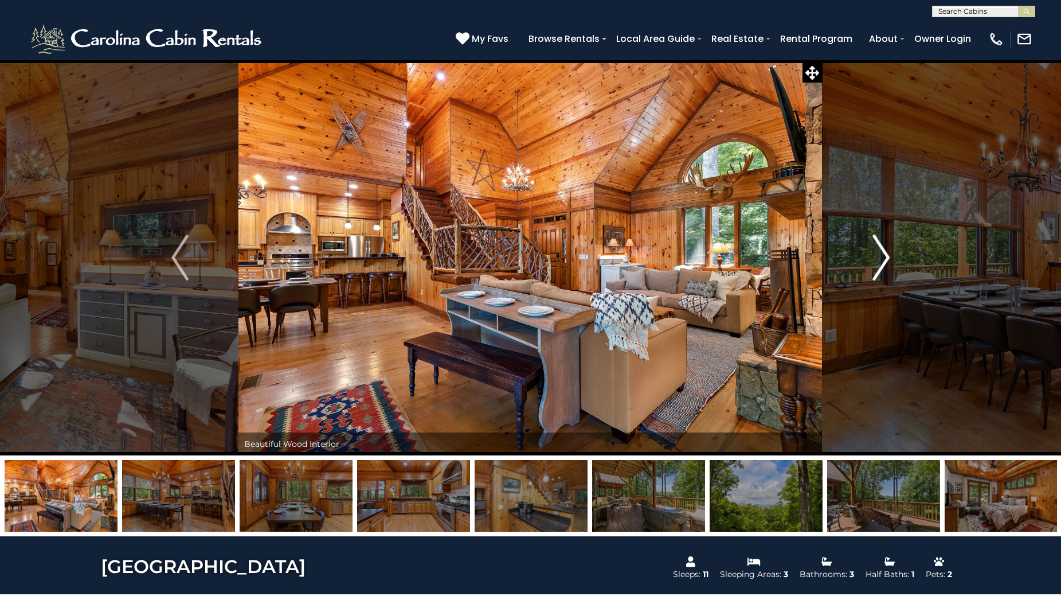
click at [879, 265] on img "Next" at bounding box center [880, 257] width 17 height 46
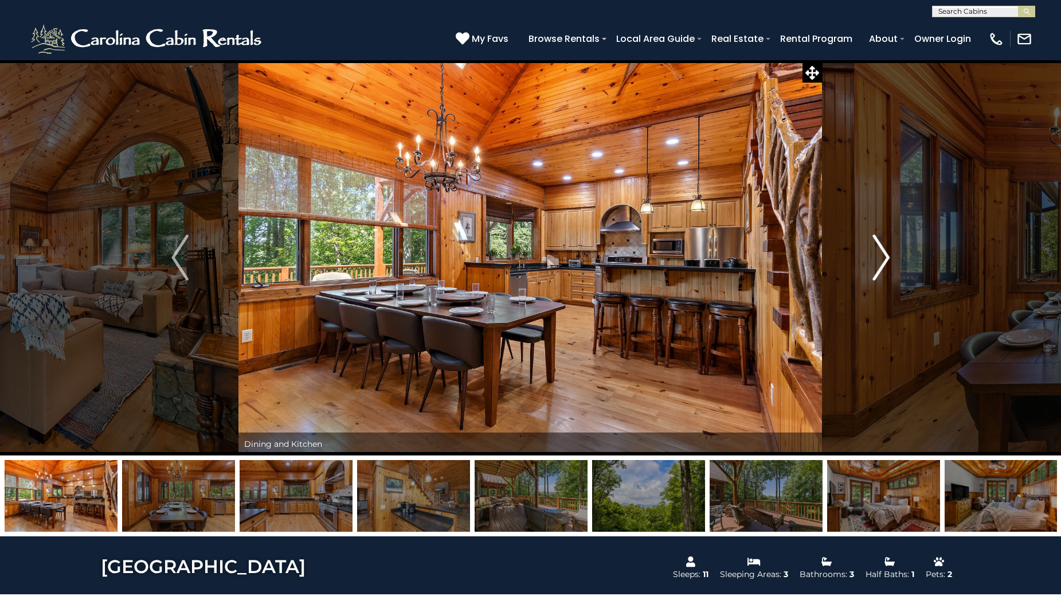
click at [879, 265] on img "Next" at bounding box center [880, 257] width 17 height 46
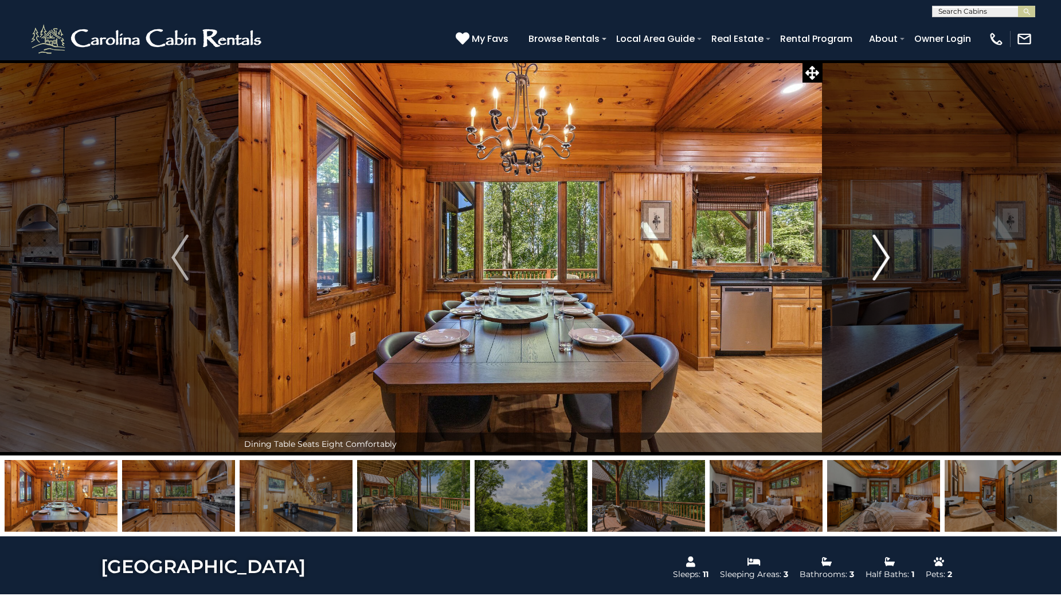
click at [879, 265] on img "Next" at bounding box center [880, 257] width 17 height 46
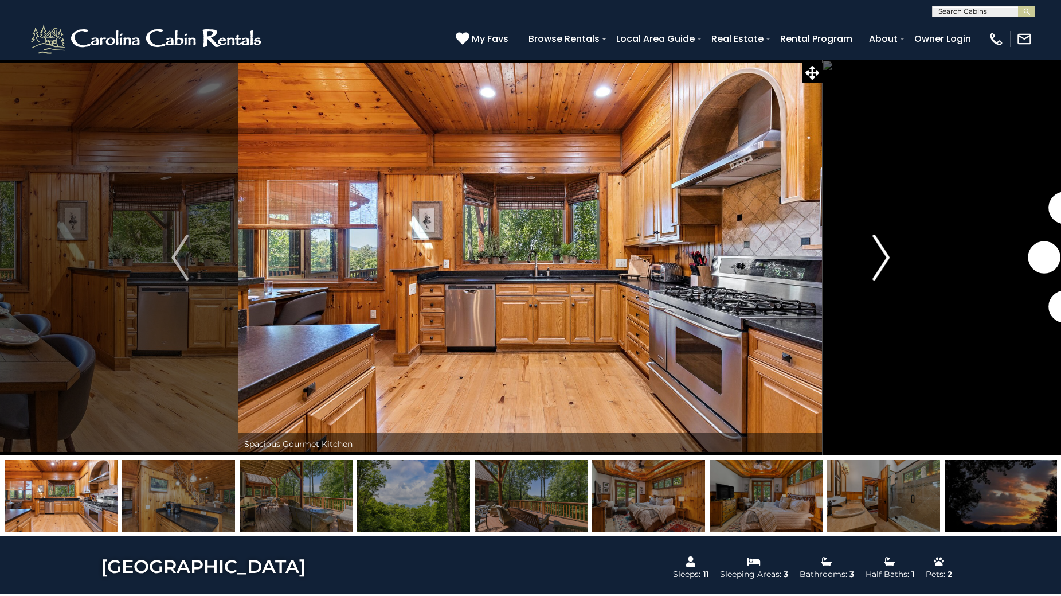
click at [879, 265] on img "Next" at bounding box center [880, 257] width 17 height 46
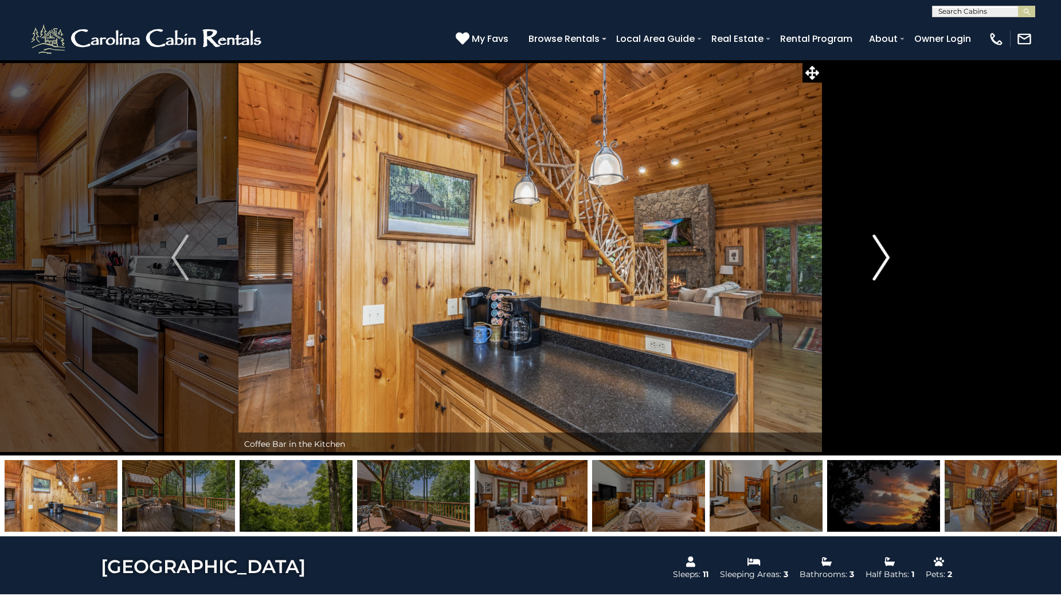
click at [879, 265] on img "Next" at bounding box center [880, 257] width 17 height 46
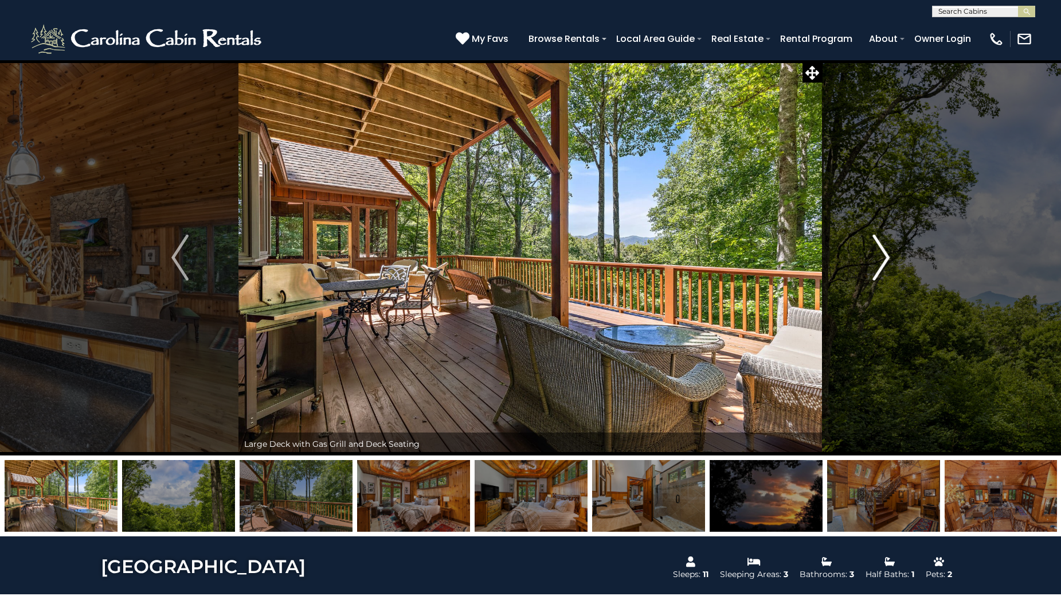
click at [879, 265] on img "Next" at bounding box center [880, 257] width 17 height 46
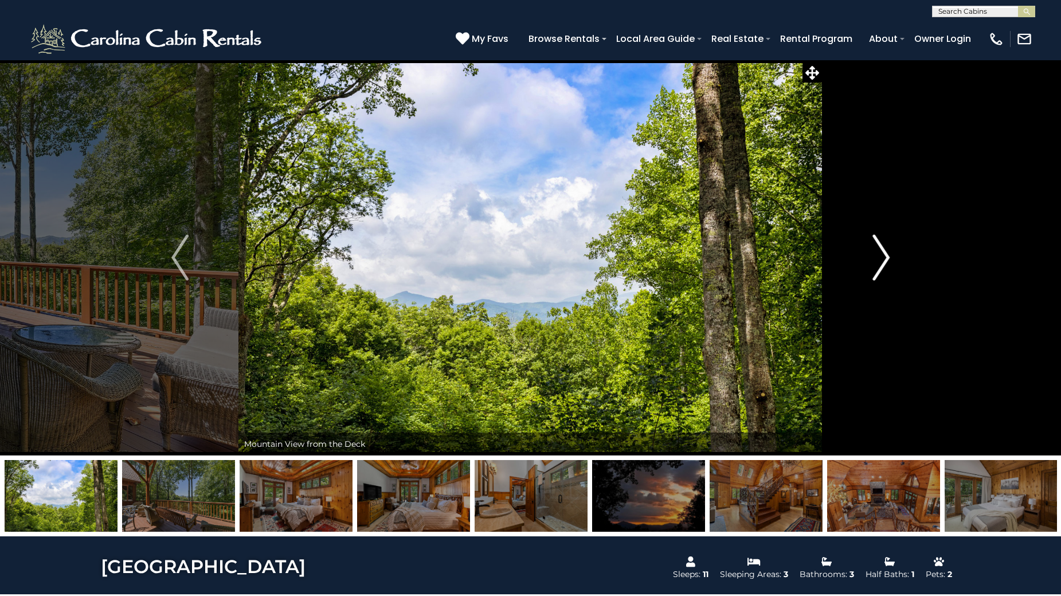
click at [879, 265] on img "Next" at bounding box center [880, 257] width 17 height 46
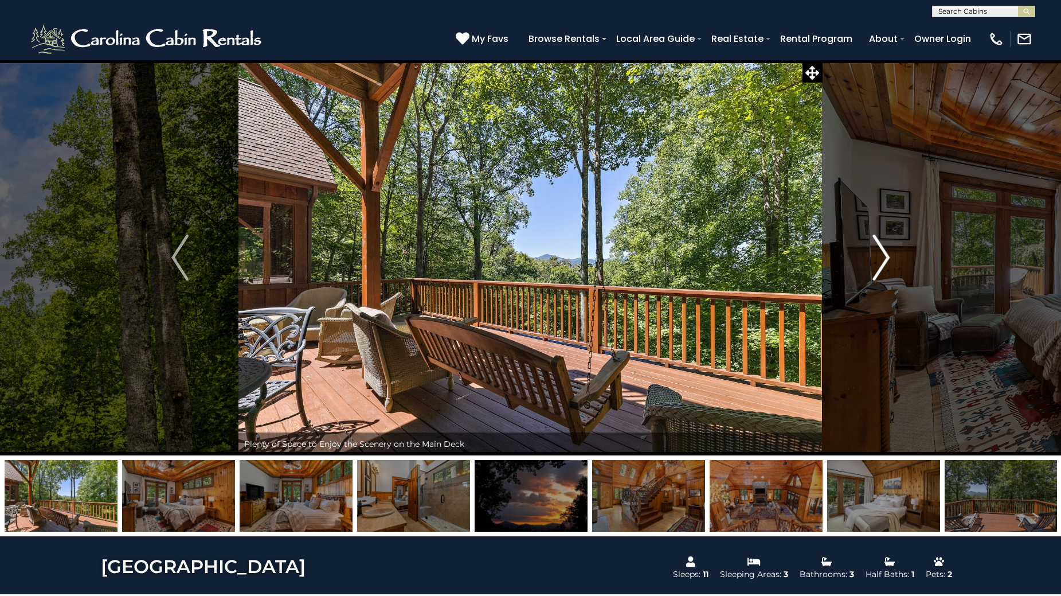
click at [879, 265] on img "Next" at bounding box center [880, 257] width 17 height 46
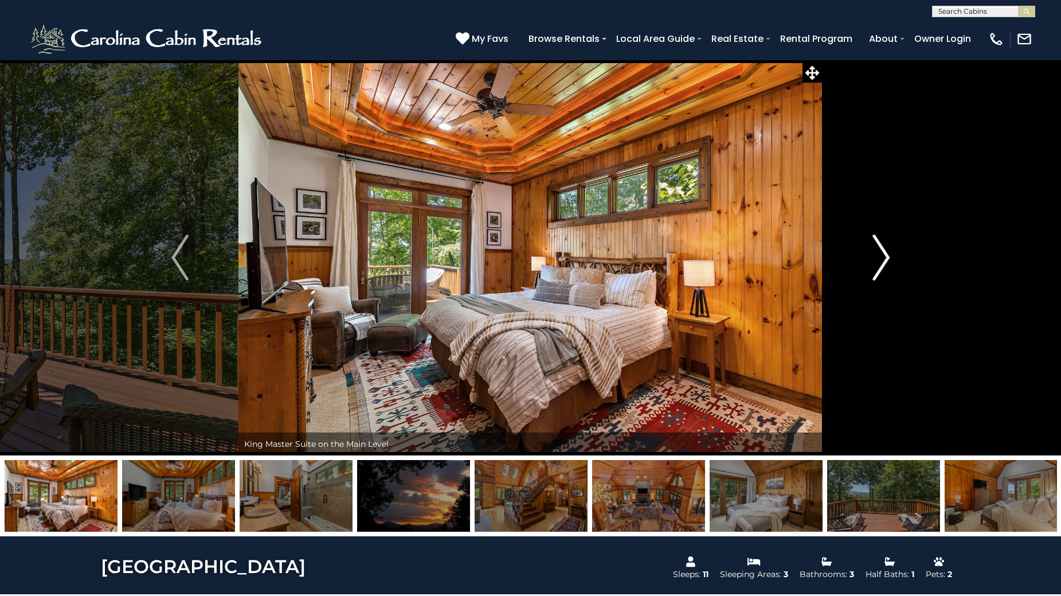
click at [879, 265] on img "Next" at bounding box center [880, 257] width 17 height 46
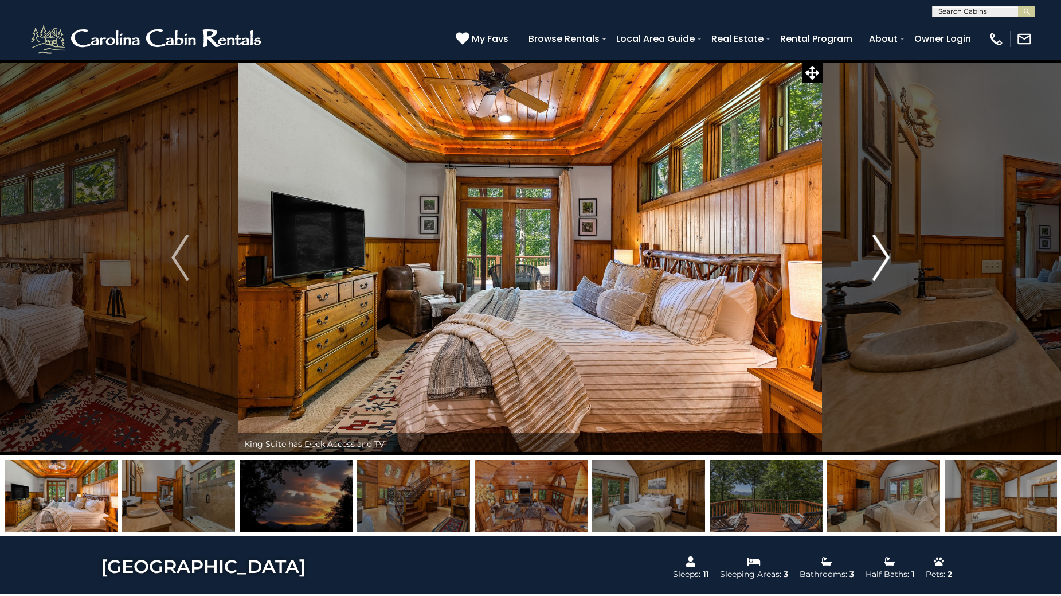
click at [879, 265] on img "Next" at bounding box center [880, 257] width 17 height 46
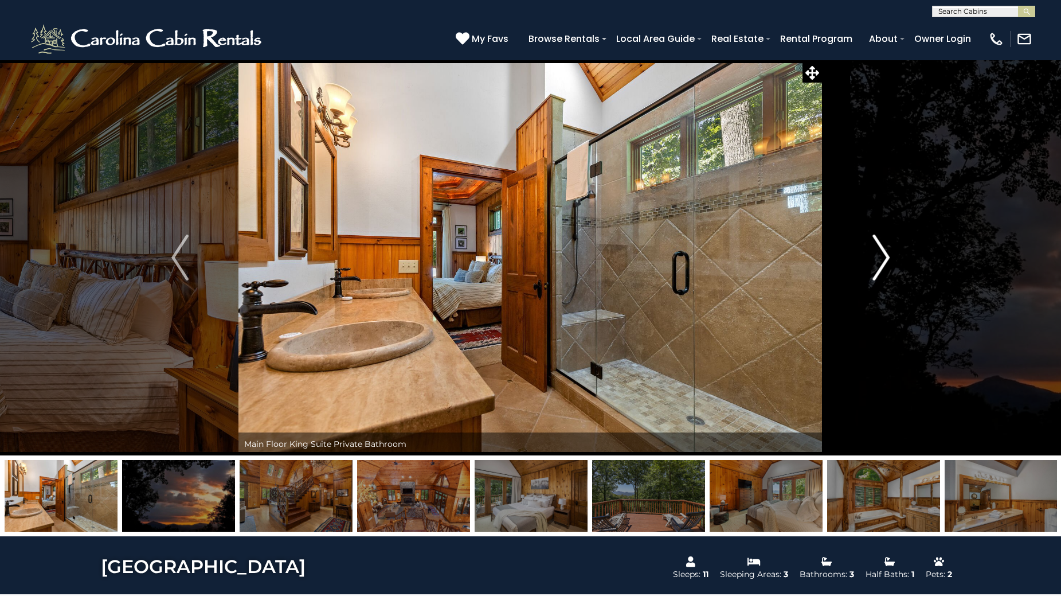
click at [879, 264] on img "Next" at bounding box center [880, 257] width 17 height 46
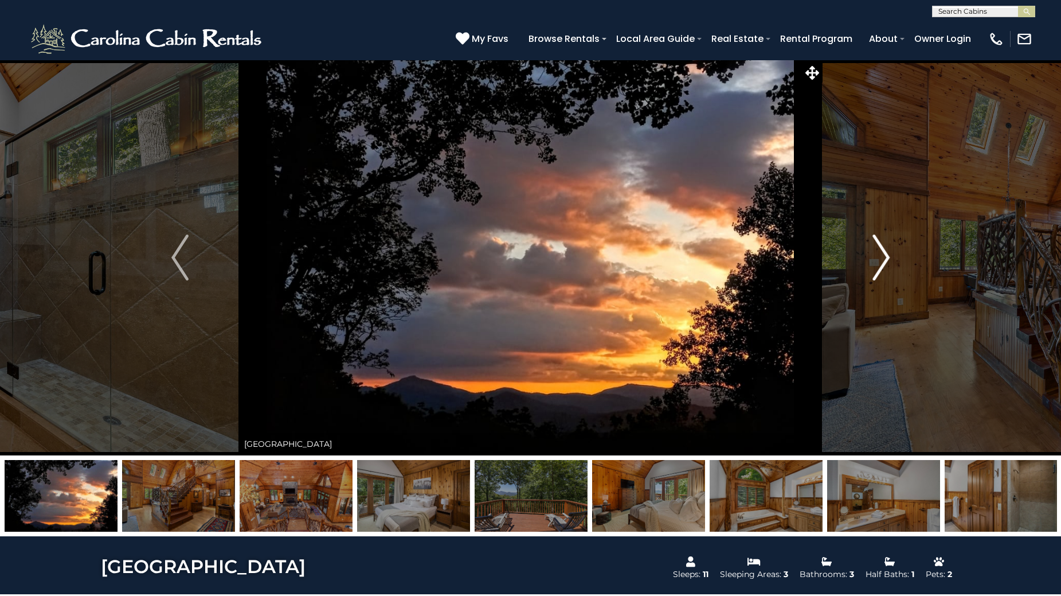
click at [879, 264] on img "Next" at bounding box center [880, 257] width 17 height 46
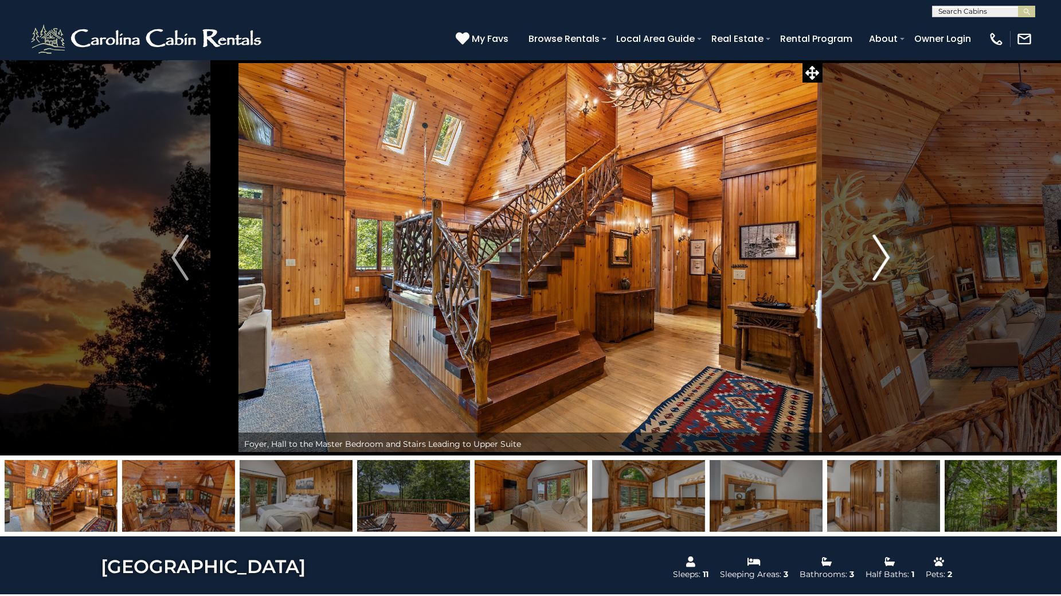
click at [879, 264] on img "Next" at bounding box center [880, 257] width 17 height 46
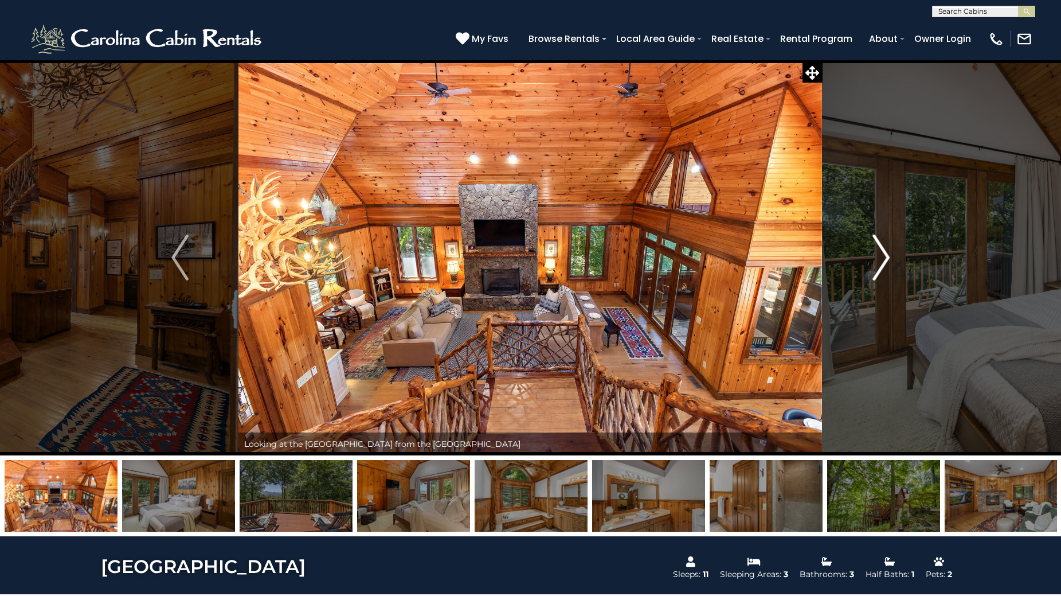
click at [879, 264] on img "Next" at bounding box center [880, 257] width 17 height 46
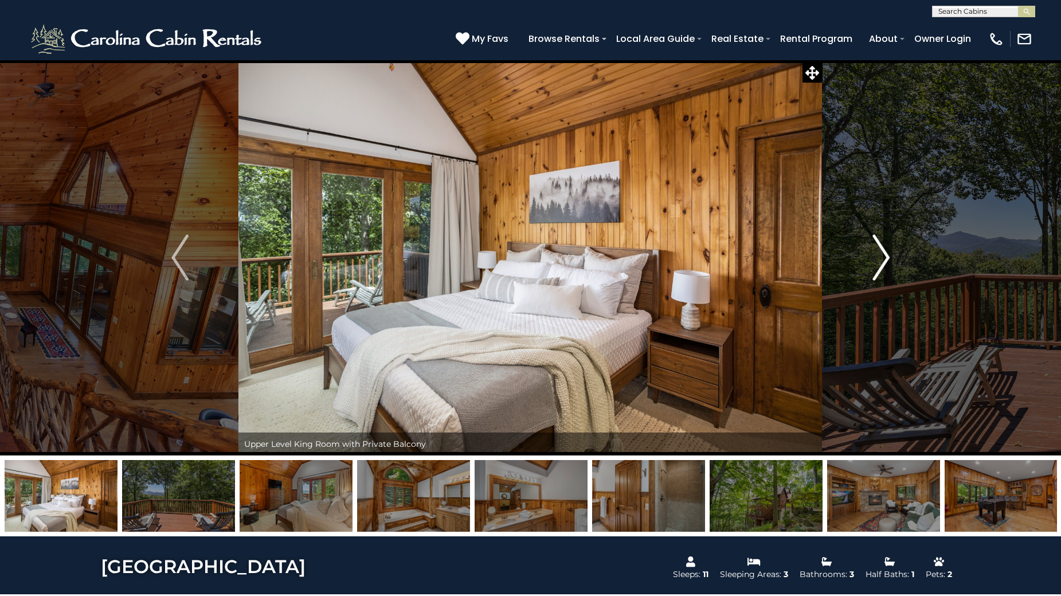
click at [879, 264] on img "Next" at bounding box center [880, 257] width 17 height 46
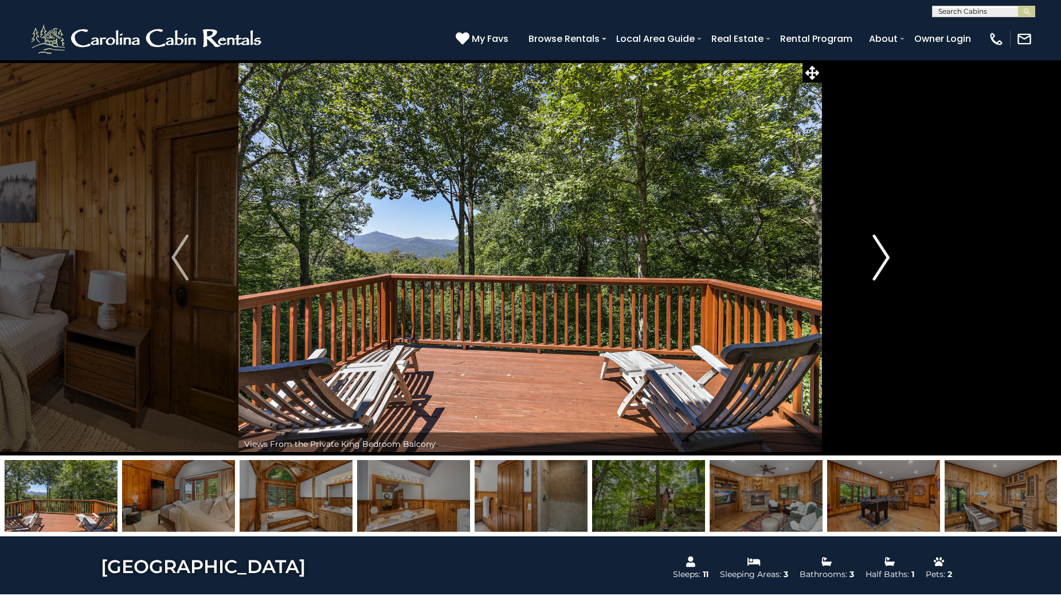
click at [879, 264] on img "Next" at bounding box center [880, 257] width 17 height 46
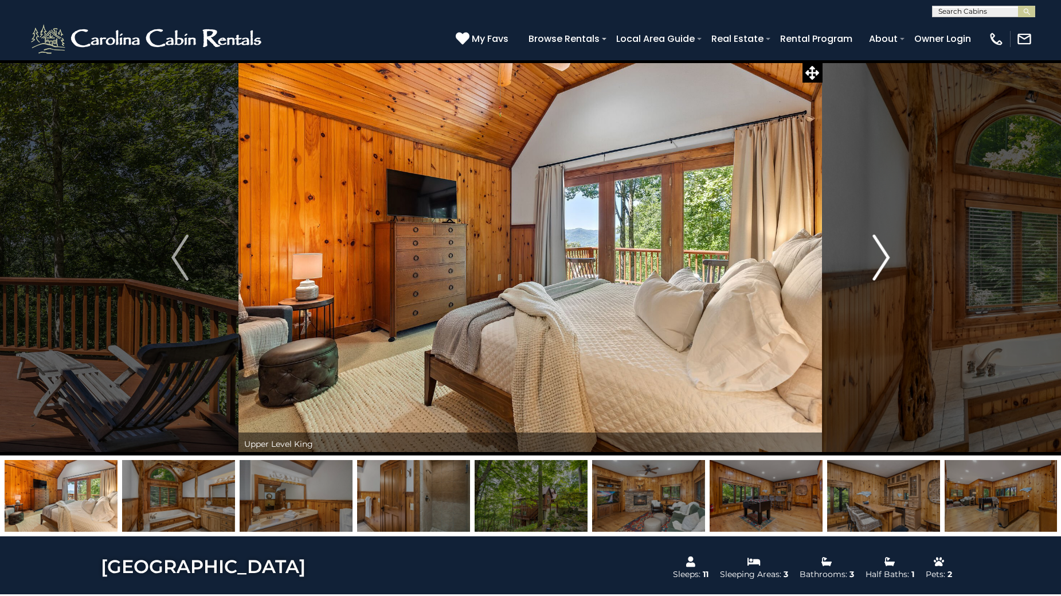
click at [879, 264] on img "Next" at bounding box center [880, 257] width 17 height 46
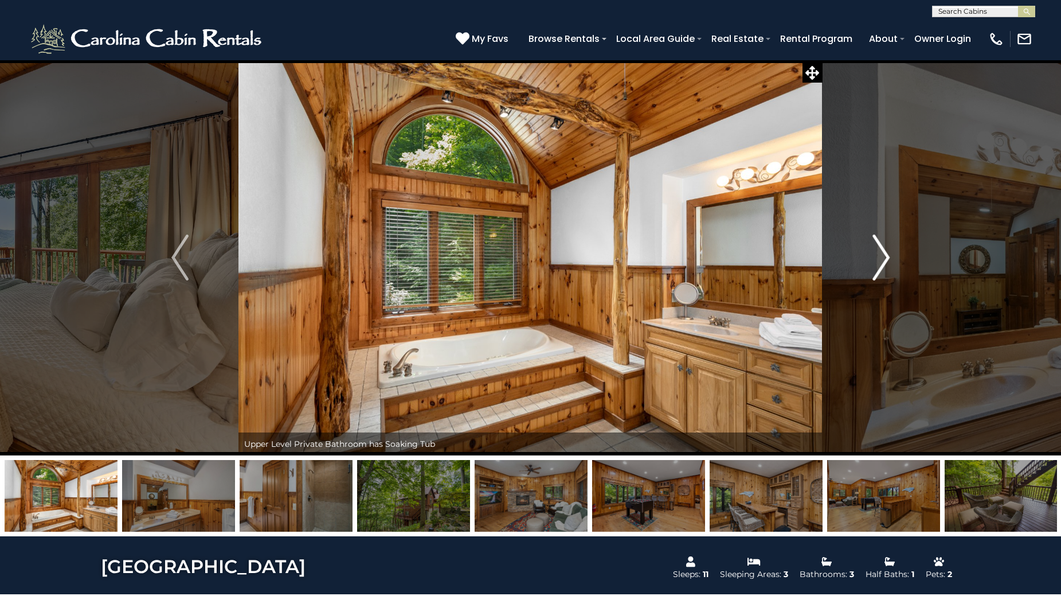
click at [871, 260] on button "Next" at bounding box center [882, 258] width 118 height 396
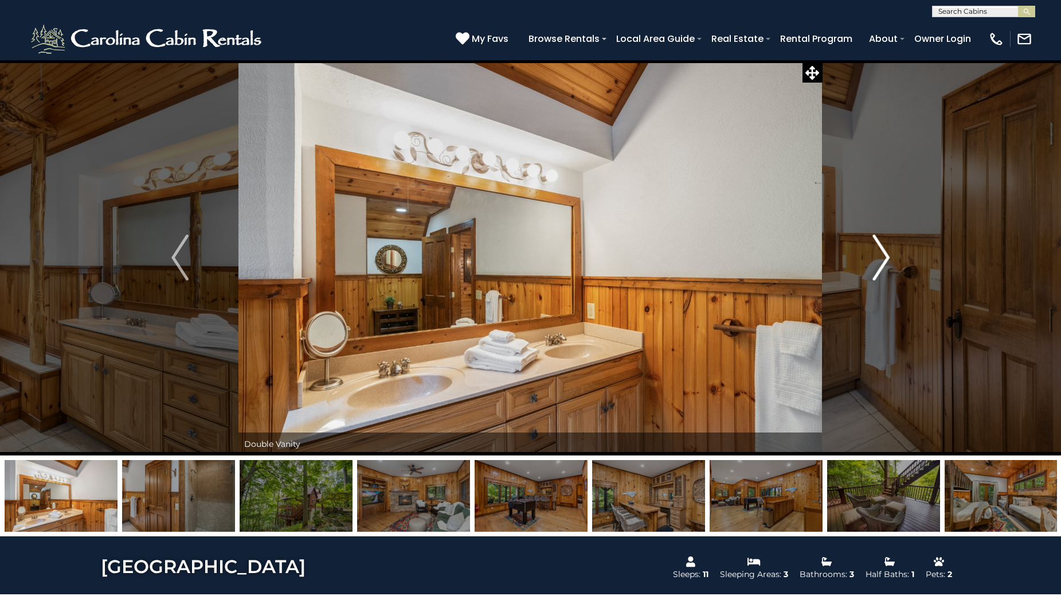
click at [871, 256] on button "Next" at bounding box center [882, 258] width 118 height 396
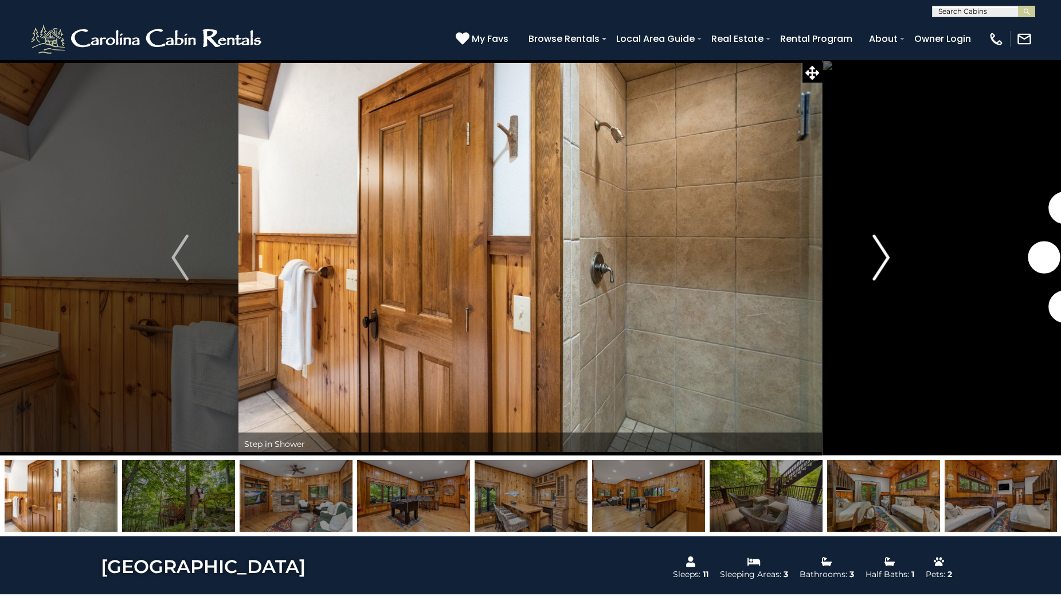
click at [871, 256] on button "Next" at bounding box center [882, 258] width 118 height 396
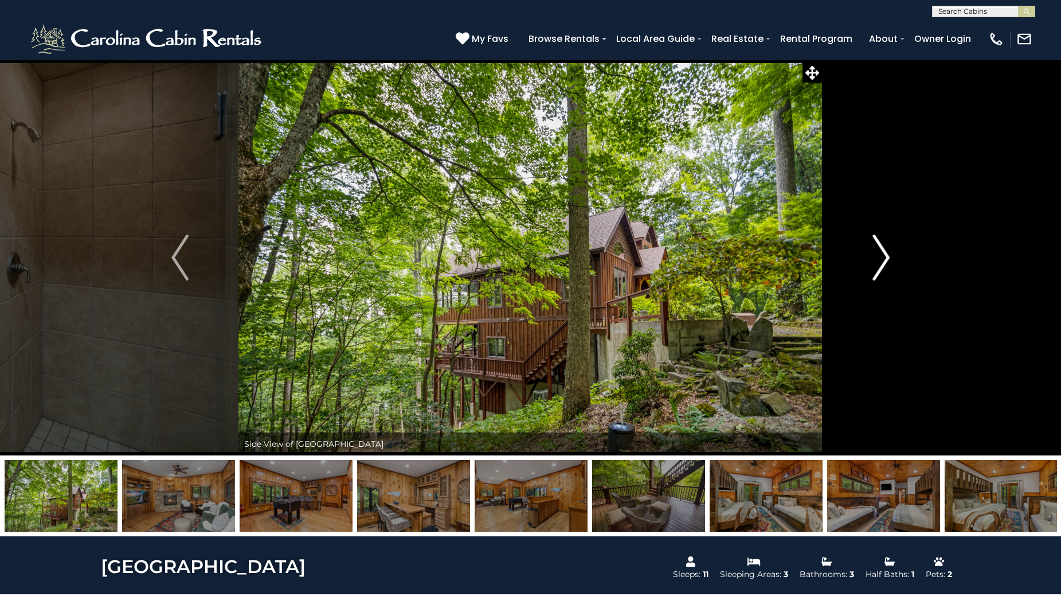
click at [871, 256] on button "Next" at bounding box center [882, 258] width 118 height 396
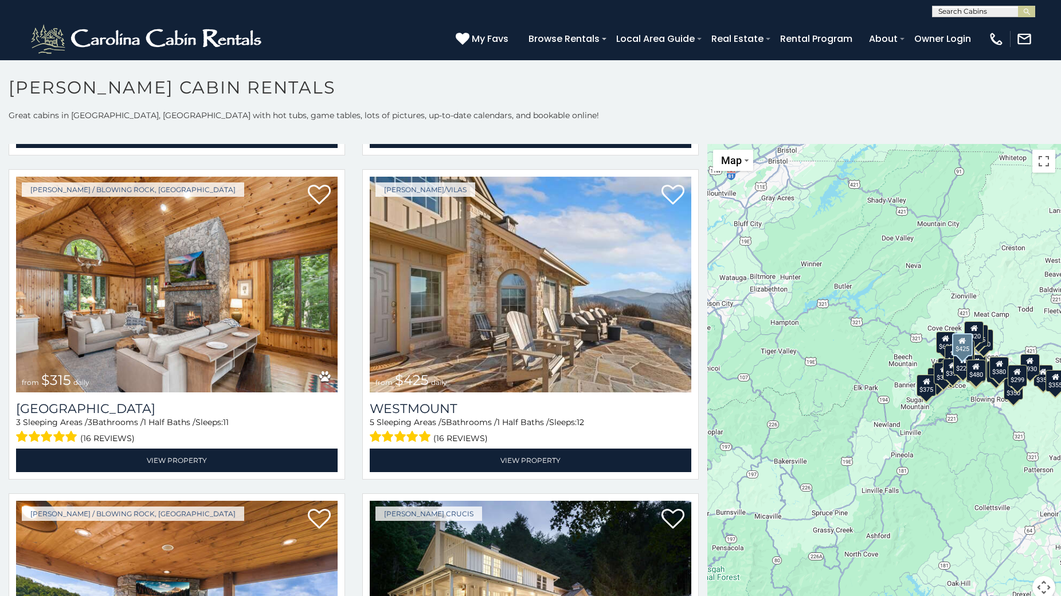
scroll to position [344, 0]
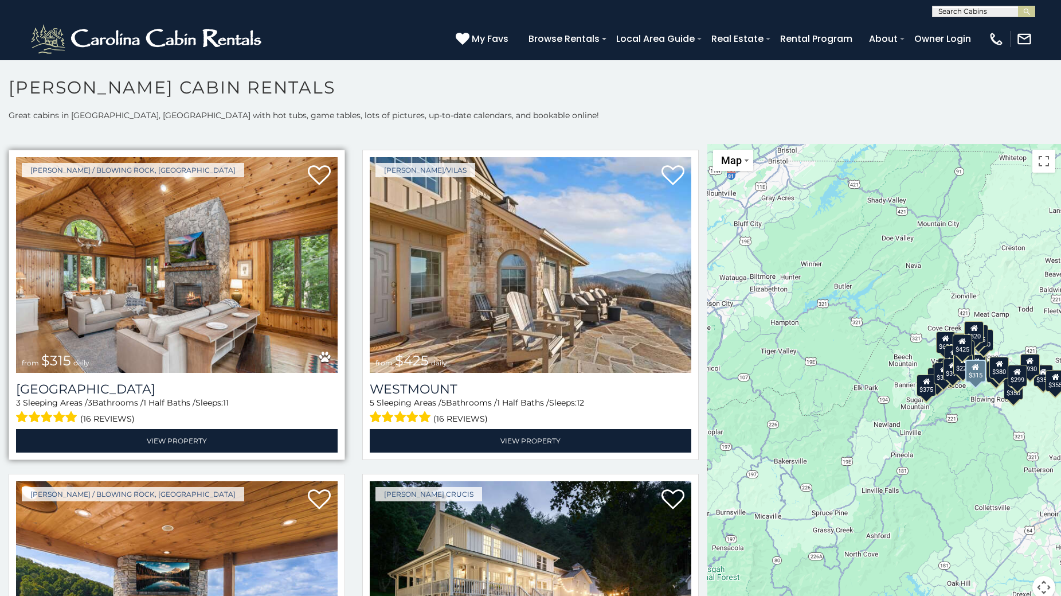
click at [185, 336] on img at bounding box center [177, 265] width 322 height 216
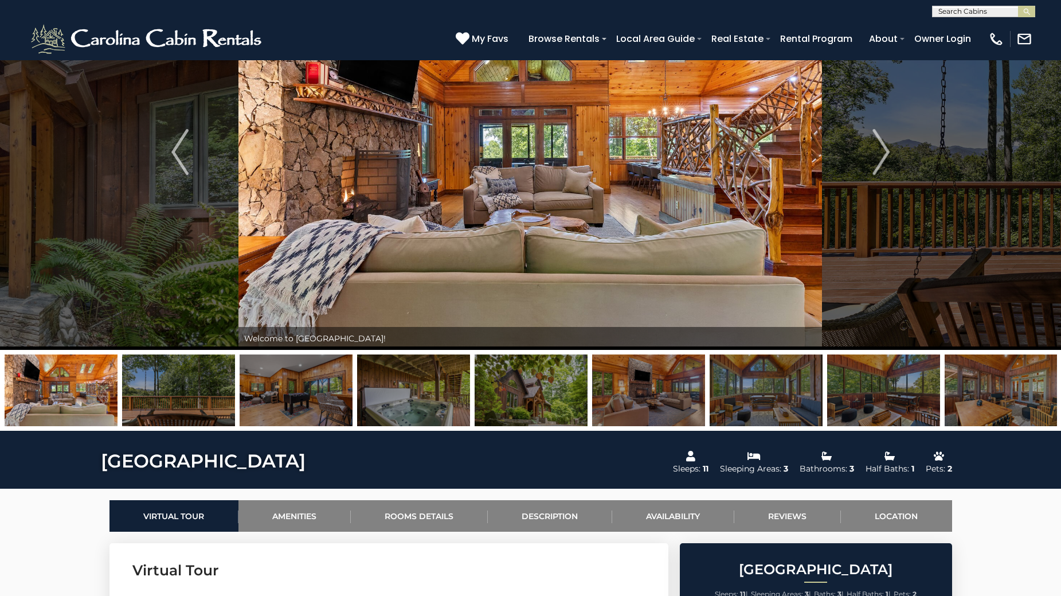
scroll to position [115, 0]
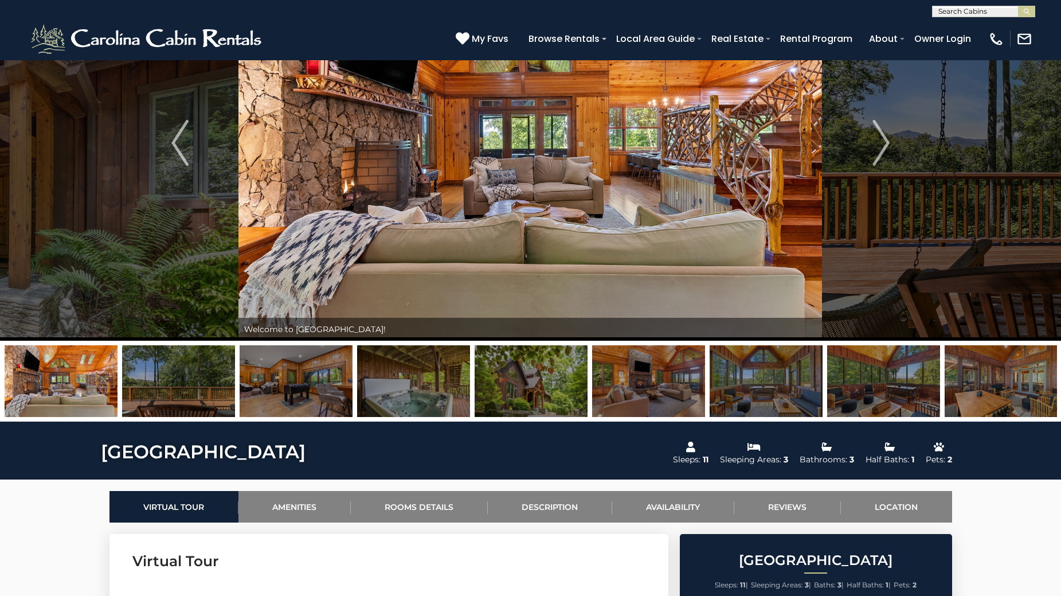
click at [989, 396] on img at bounding box center [1001, 381] width 113 height 72
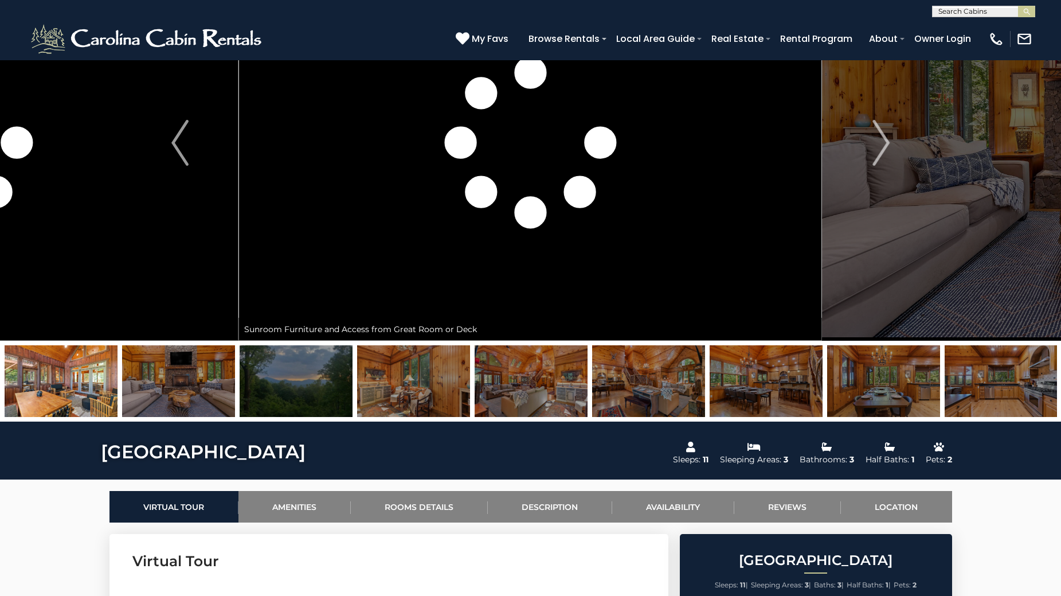
click at [989, 396] on img at bounding box center [1001, 381] width 113 height 72
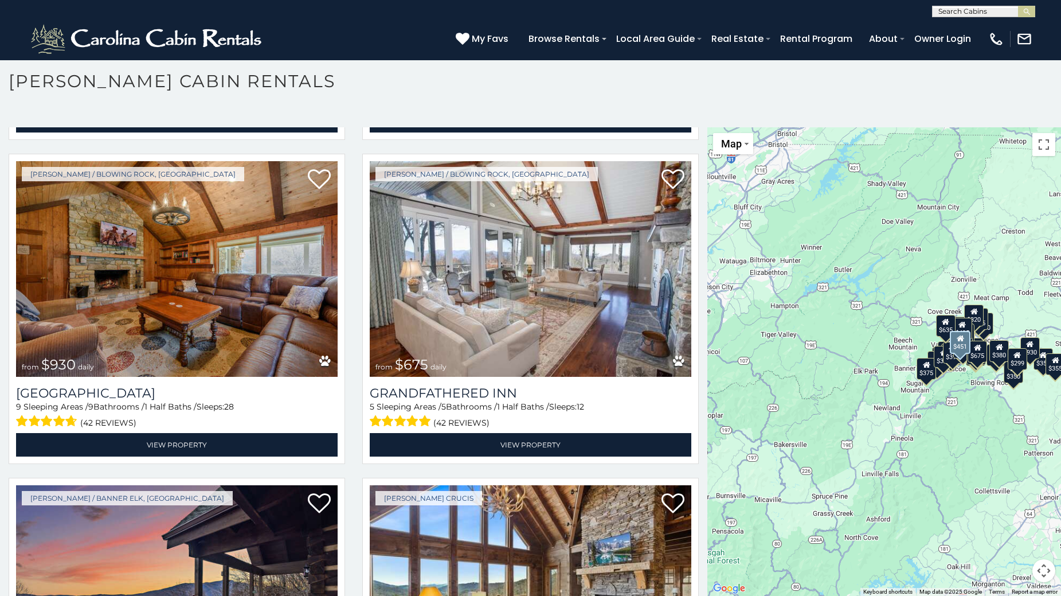
scroll to position [917, 0]
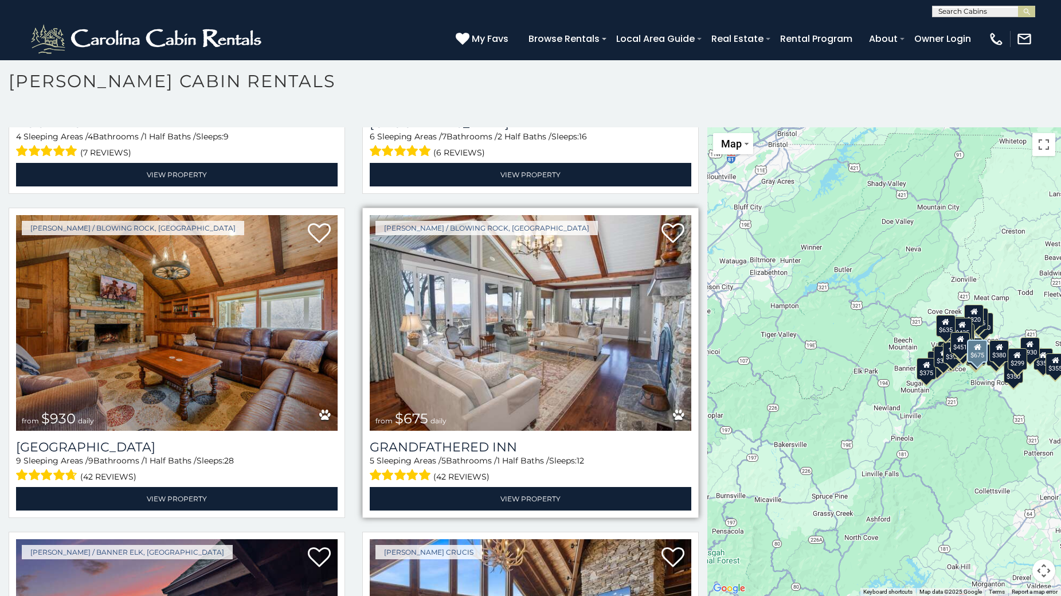
click at [578, 382] on img at bounding box center [531, 323] width 322 height 216
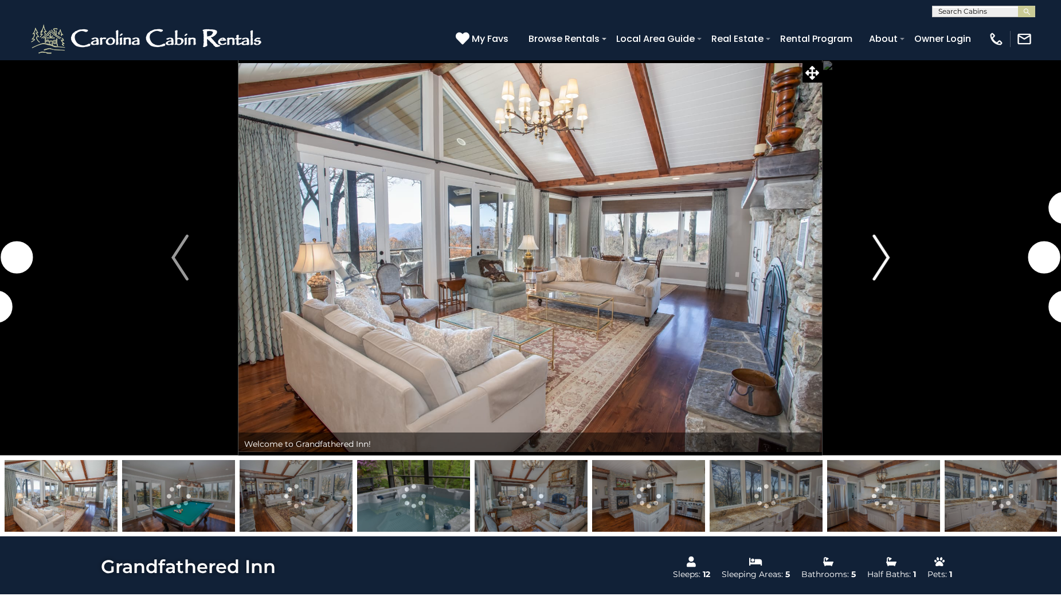
click at [886, 260] on img "Next" at bounding box center [880, 257] width 17 height 46
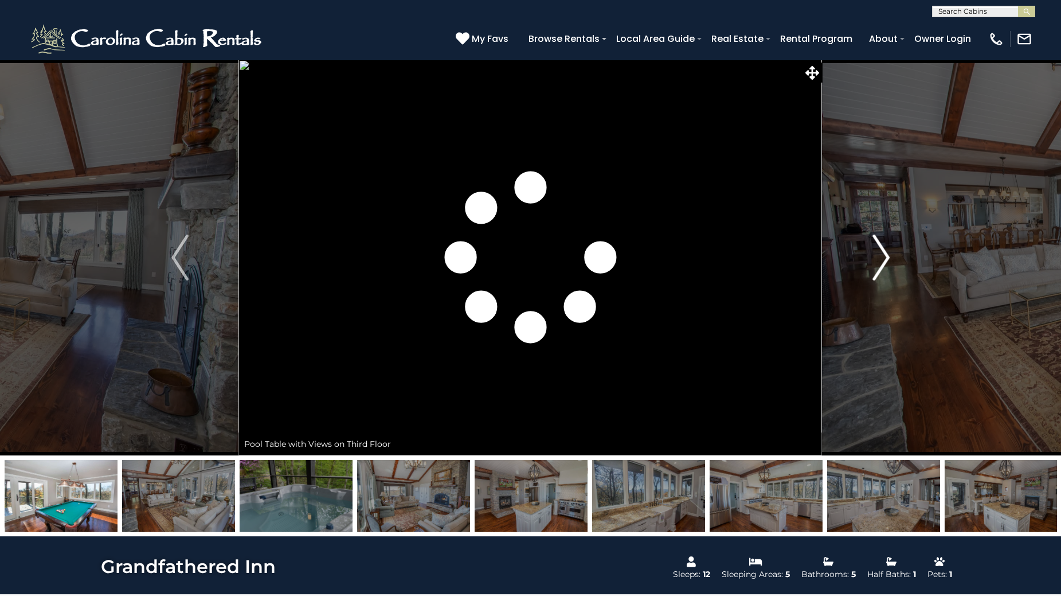
click at [887, 263] on img "Next" at bounding box center [880, 257] width 17 height 46
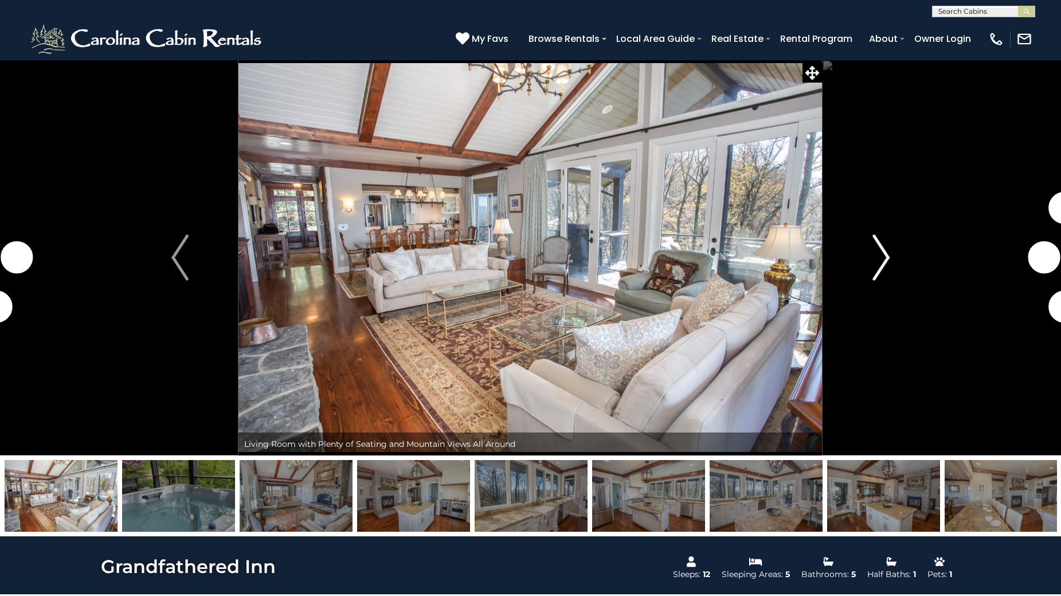
click at [887, 263] on img "Next" at bounding box center [880, 257] width 17 height 46
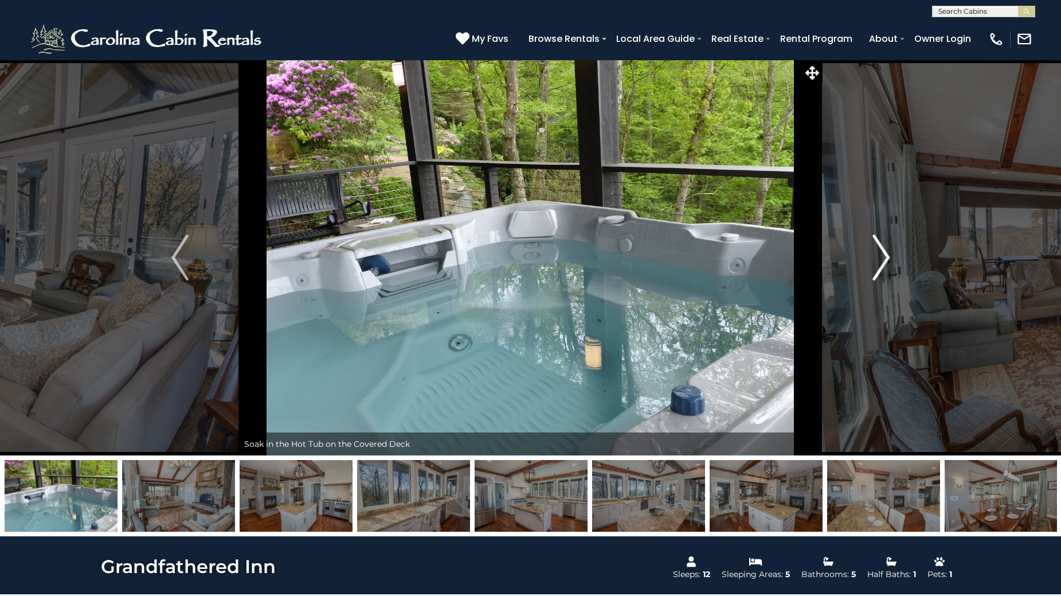
click at [887, 263] on img "Next" at bounding box center [880, 257] width 17 height 46
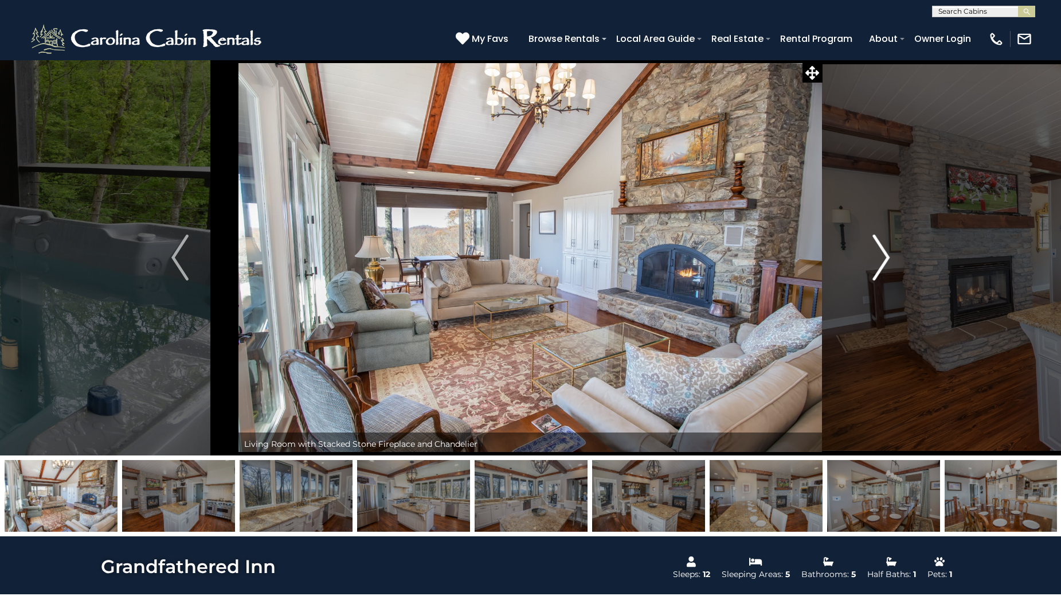
click at [887, 263] on img "Next" at bounding box center [880, 257] width 17 height 46
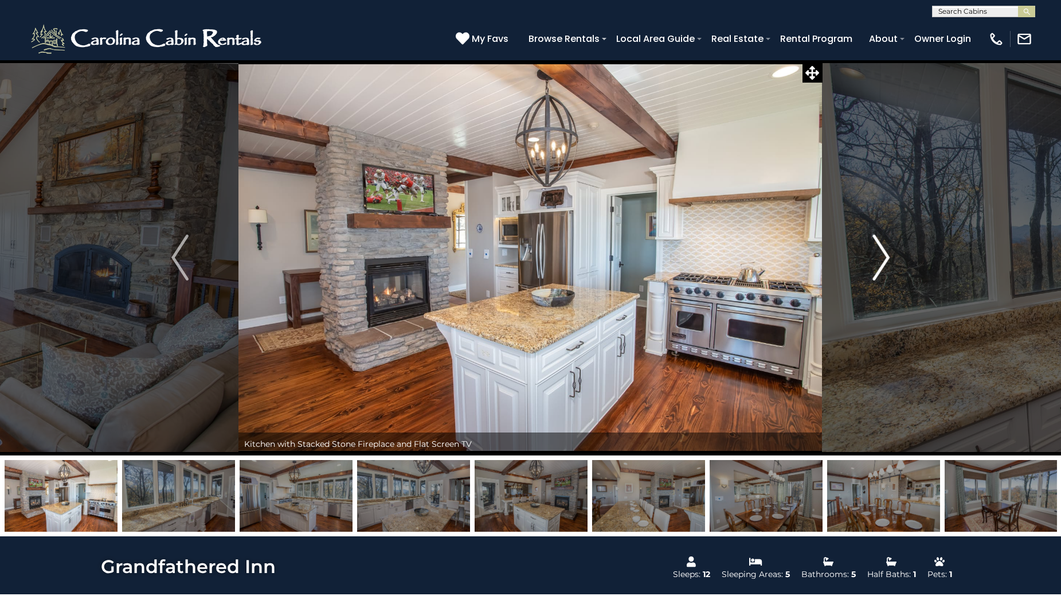
click at [887, 263] on img "Next" at bounding box center [880, 257] width 17 height 46
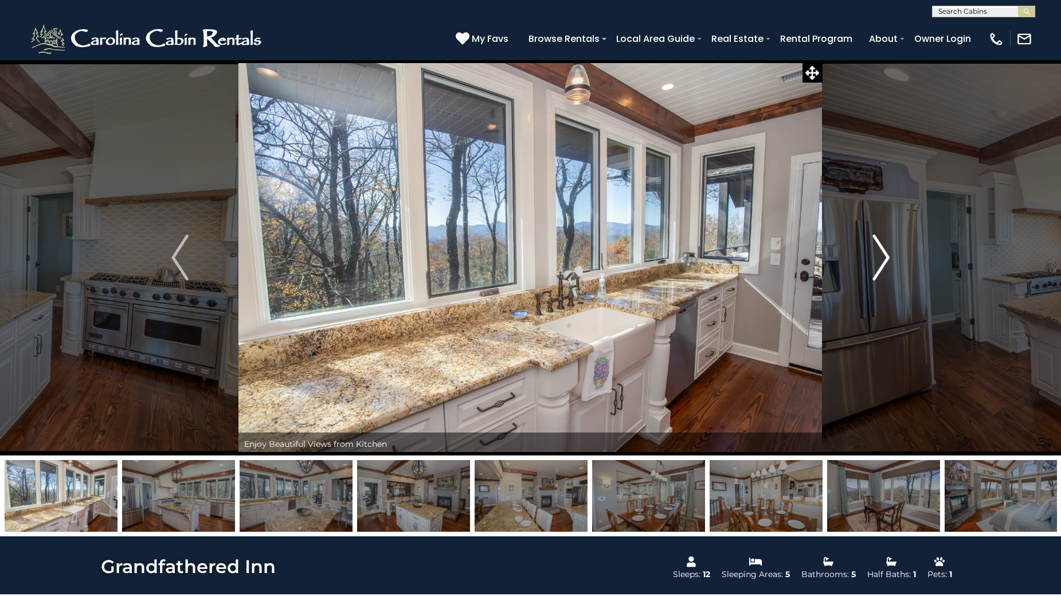
click at [887, 263] on img "Next" at bounding box center [880, 257] width 17 height 46
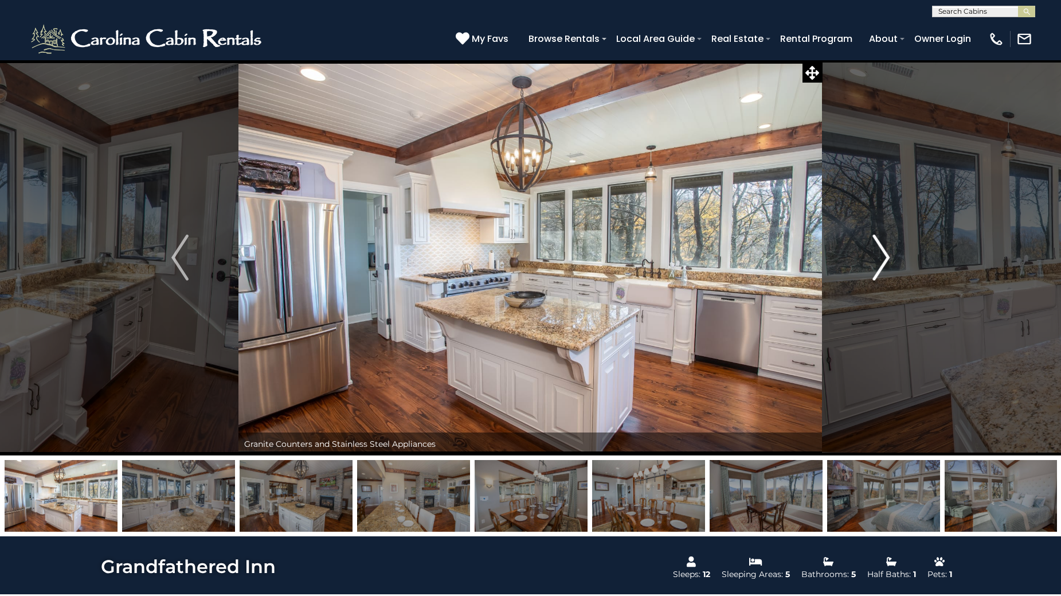
click at [887, 263] on img "Next" at bounding box center [880, 257] width 17 height 46
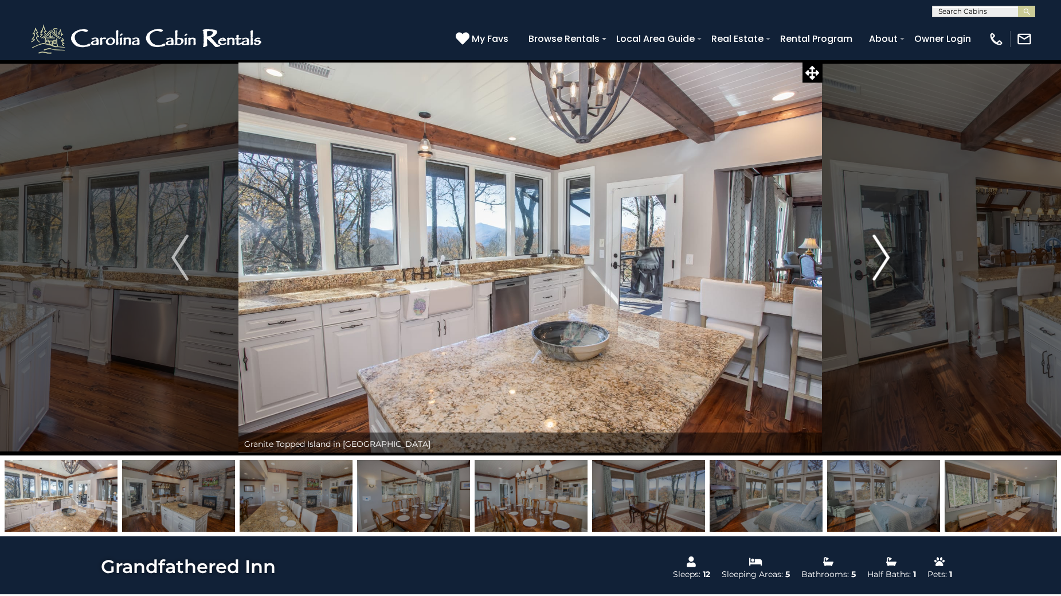
click at [887, 263] on img "Next" at bounding box center [880, 257] width 17 height 46
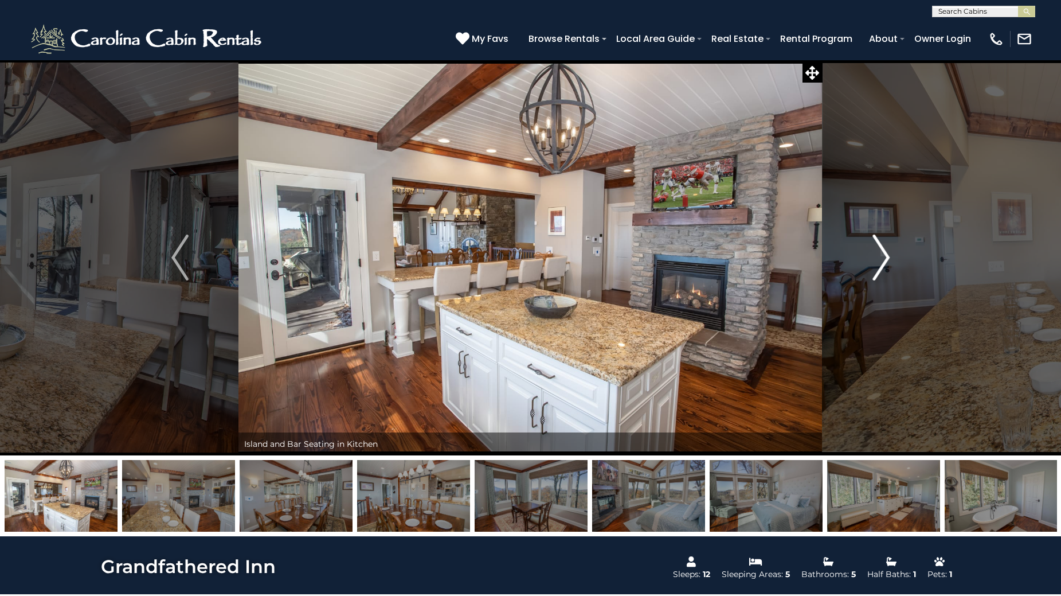
click at [887, 263] on img "Next" at bounding box center [880, 257] width 17 height 46
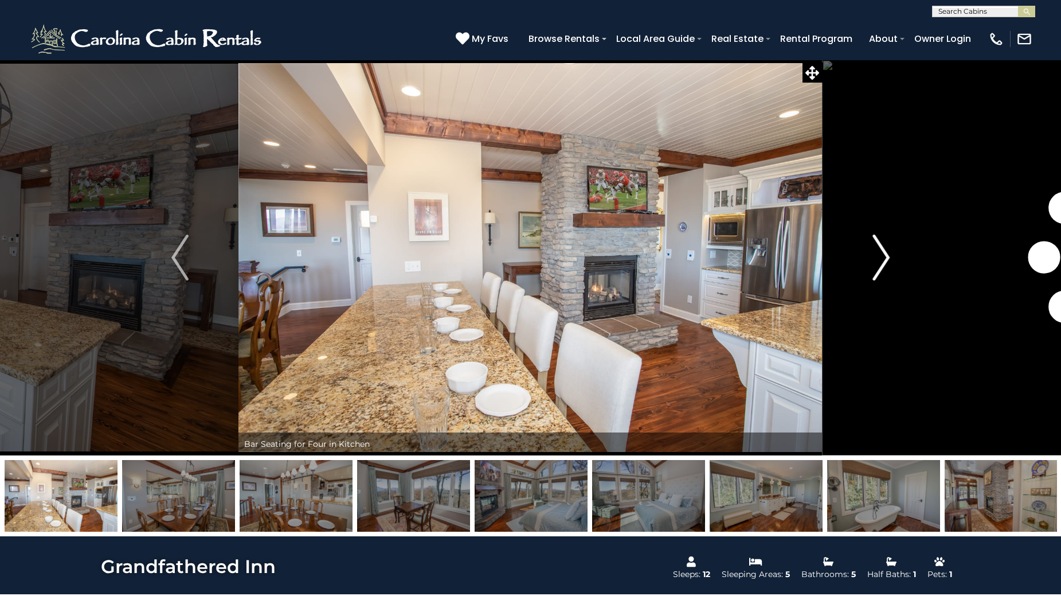
click at [887, 263] on img "Next" at bounding box center [880, 257] width 17 height 46
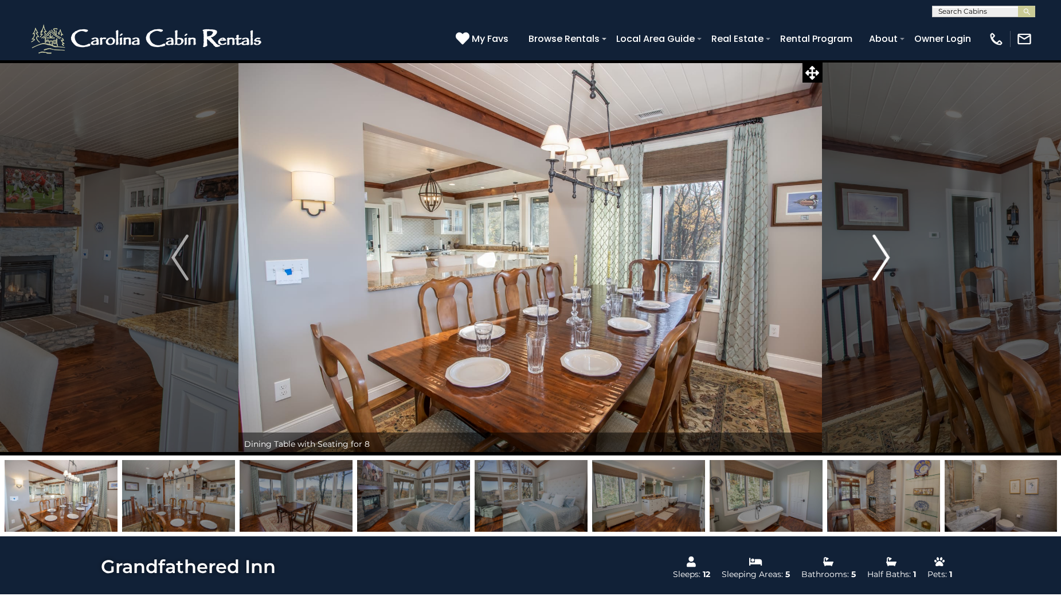
click at [887, 263] on img "Next" at bounding box center [880, 257] width 17 height 46
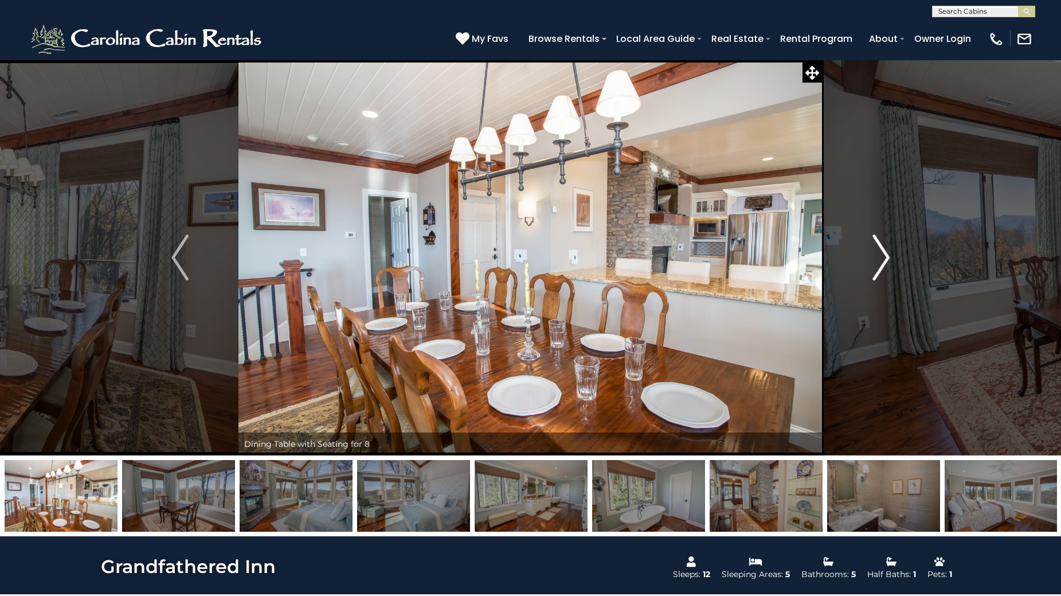
click at [887, 263] on img "Next" at bounding box center [880, 257] width 17 height 46
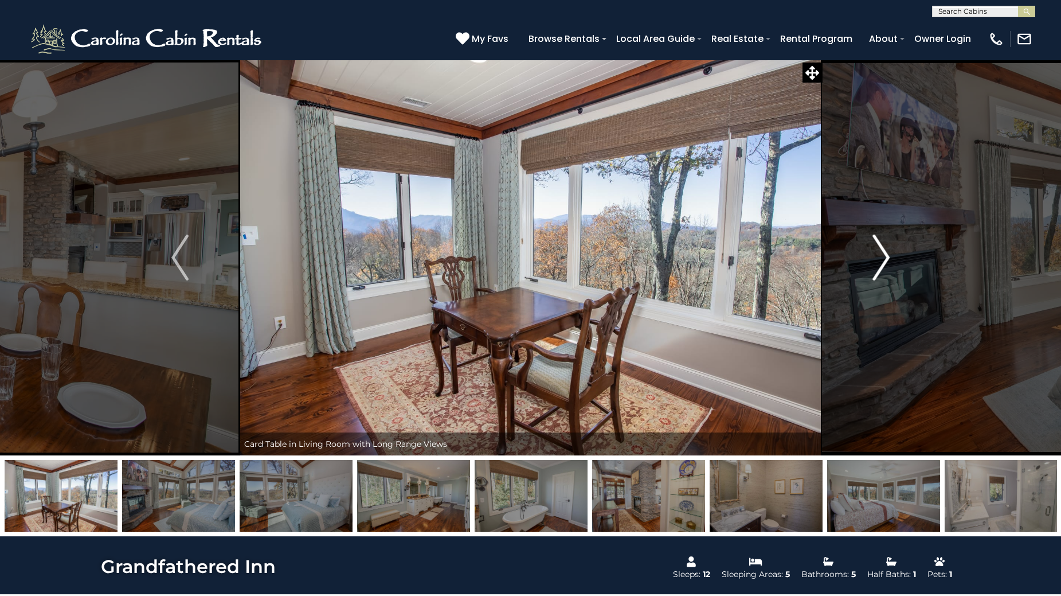
click at [887, 263] on img "Next" at bounding box center [880, 257] width 17 height 46
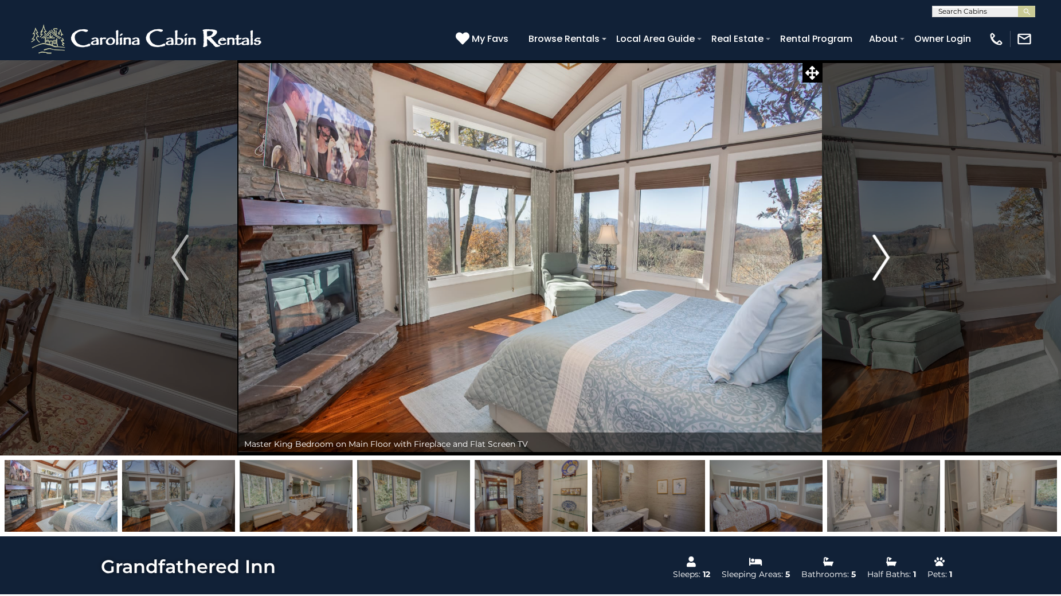
click at [887, 263] on img "Next" at bounding box center [880, 257] width 17 height 46
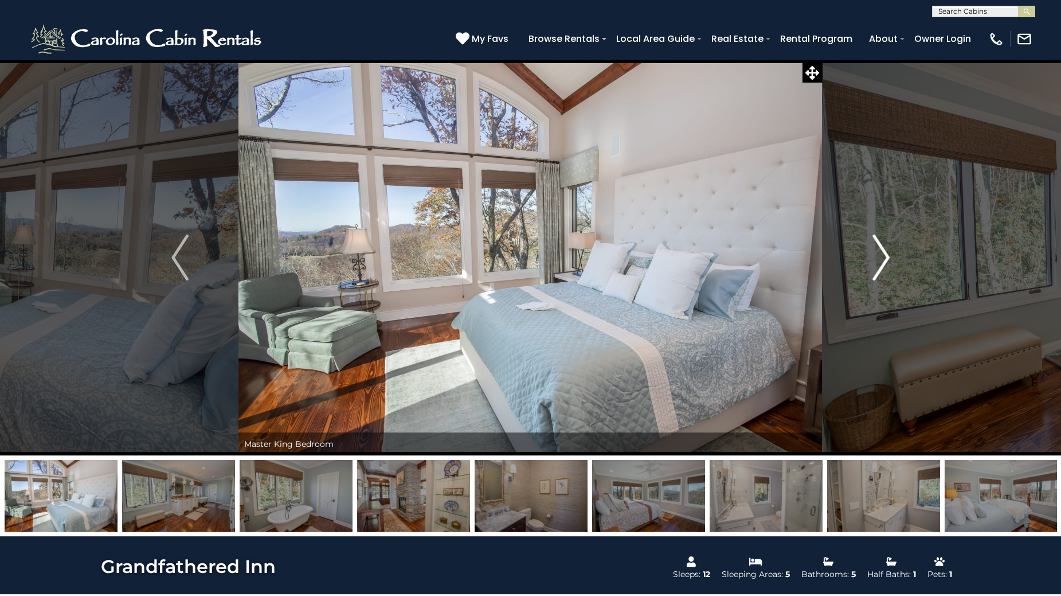
click at [887, 263] on img "Next" at bounding box center [880, 257] width 17 height 46
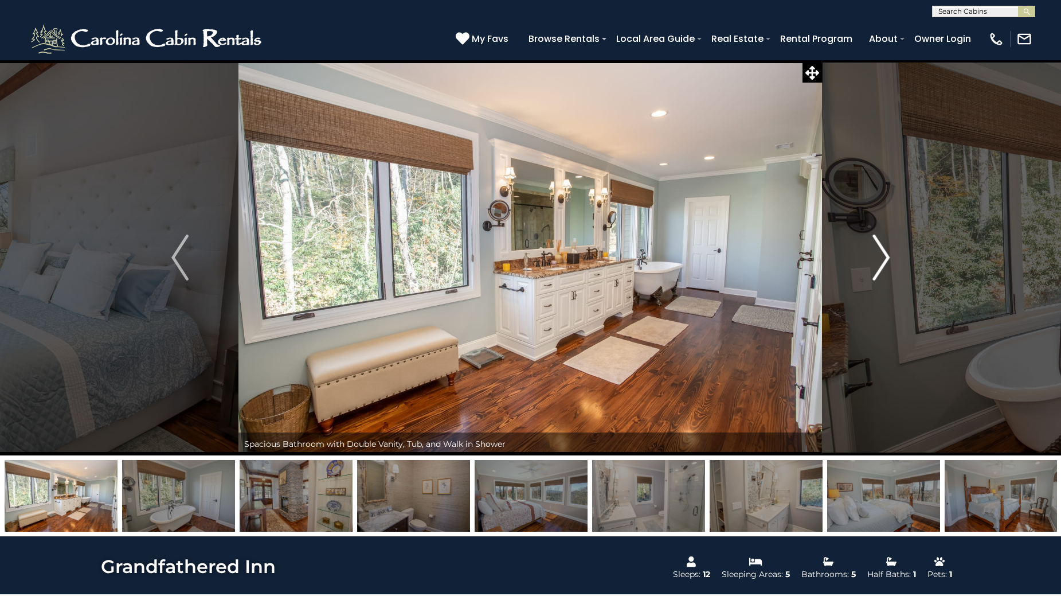
click at [887, 263] on img "Next" at bounding box center [880, 257] width 17 height 46
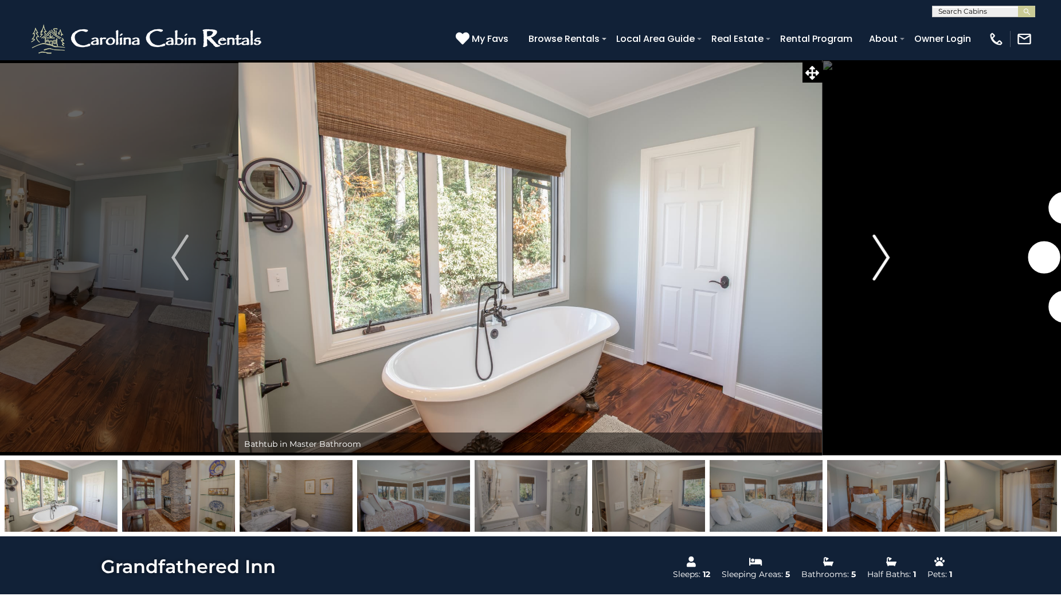
click at [887, 263] on img "Next" at bounding box center [880, 257] width 17 height 46
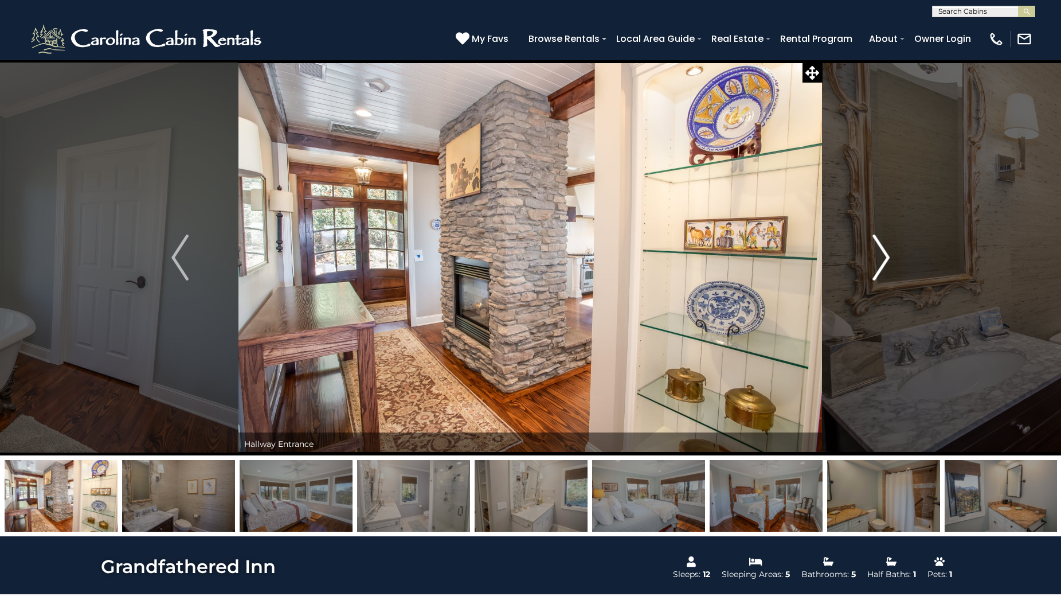
click at [887, 263] on img "Next" at bounding box center [880, 257] width 17 height 46
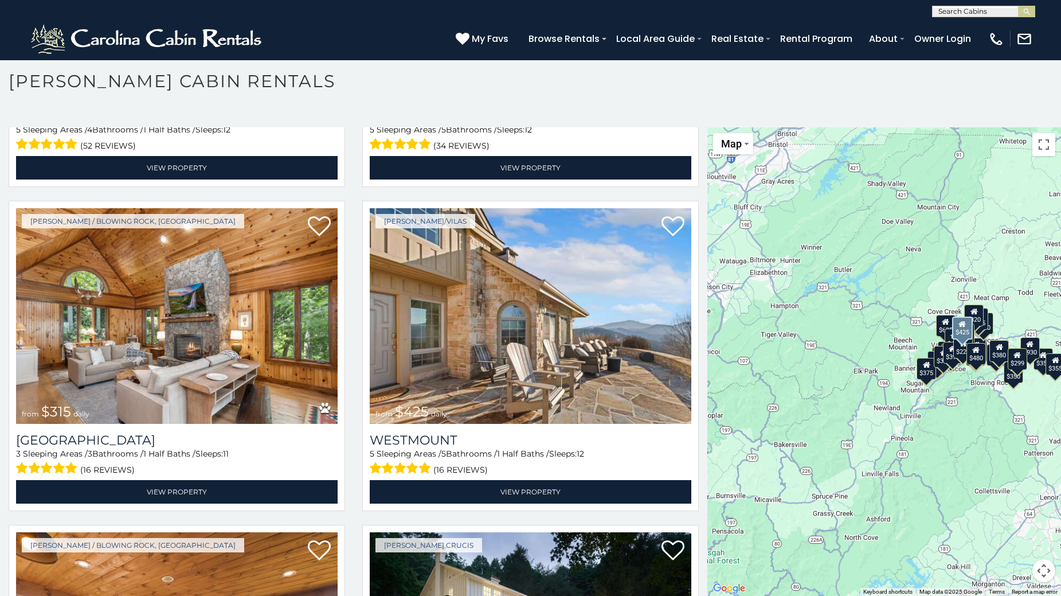
scroll to position [287, 0]
